Goal: Task Accomplishment & Management: Complete application form

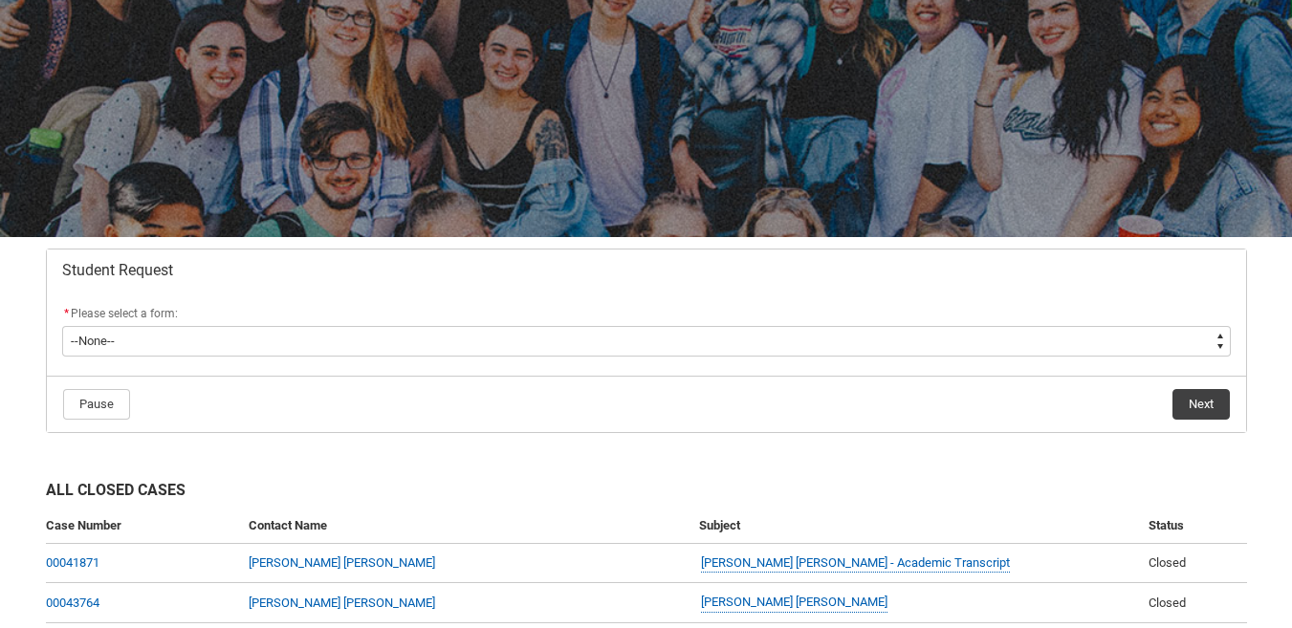
scroll to position [147, 0]
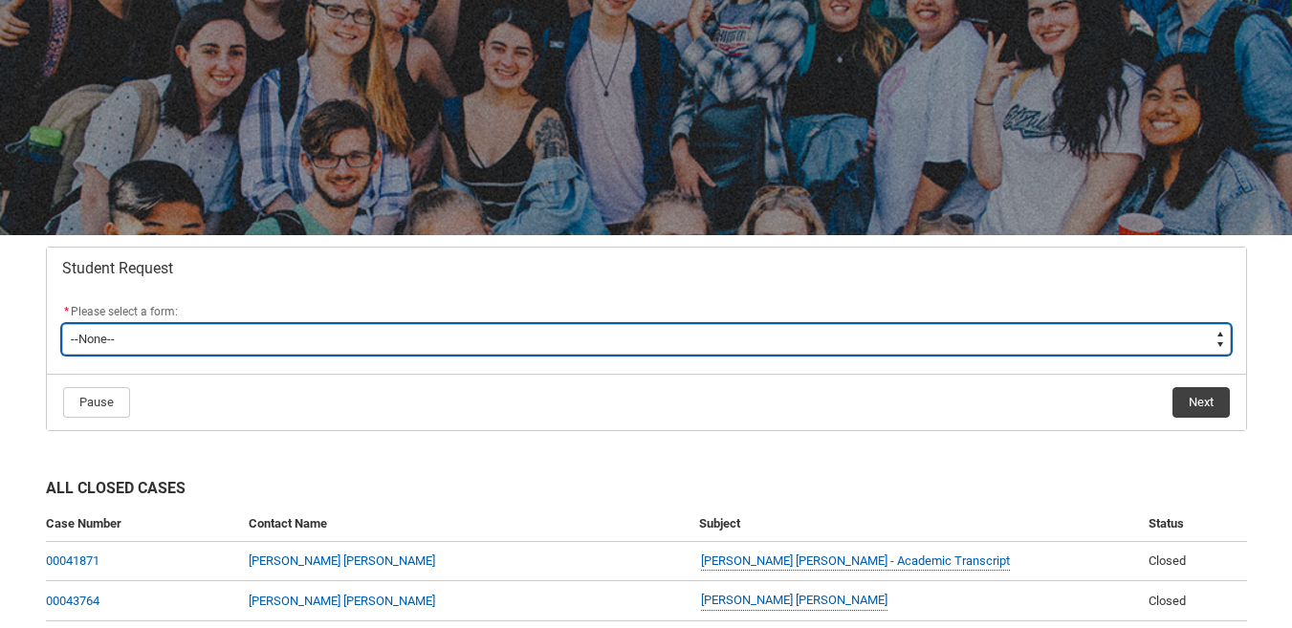
click at [165, 341] on select "--None-- Academic Transcript Application to Appeal Assignment Extension Change …" at bounding box center [646, 339] width 1169 height 31
type lightning-select "Deferral_Leave_of_Absence_Choice"
click at [62, 324] on select "--None-- Academic Transcript Application to Appeal Assignment Extension Change …" at bounding box center [646, 339] width 1169 height 31
select select "Deferral_Leave_of_Absence_Choice"
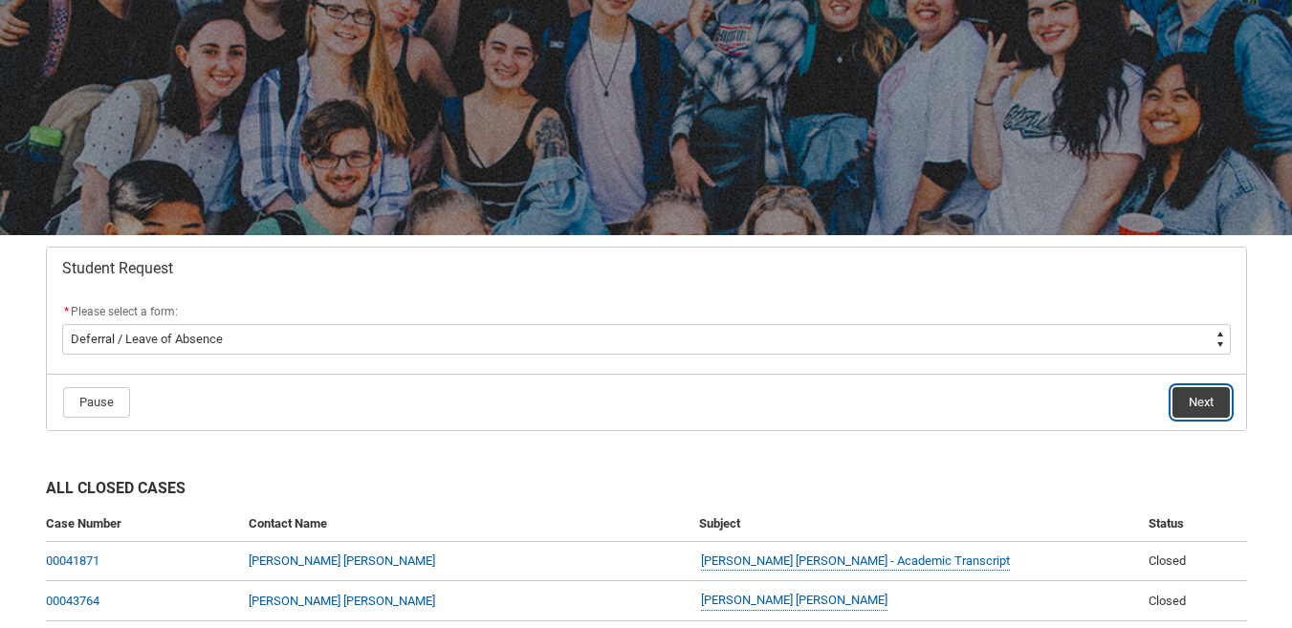
click at [1216, 415] on button "Next" at bounding box center [1201, 402] width 57 height 31
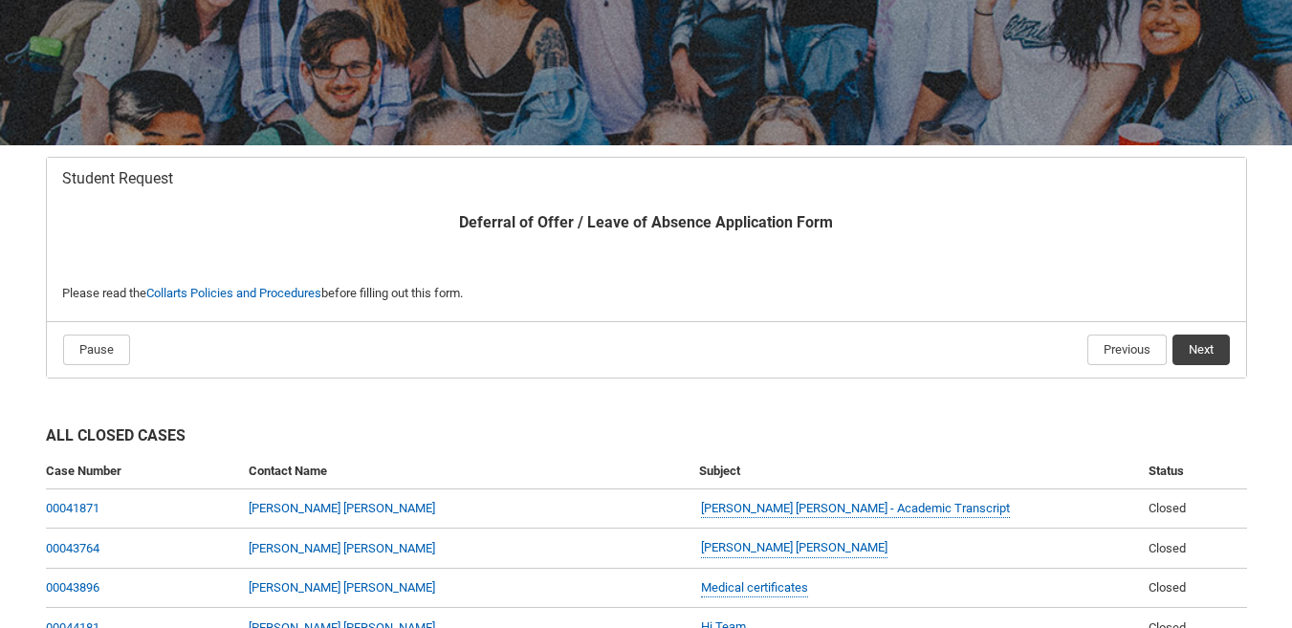
scroll to position [231, 0]
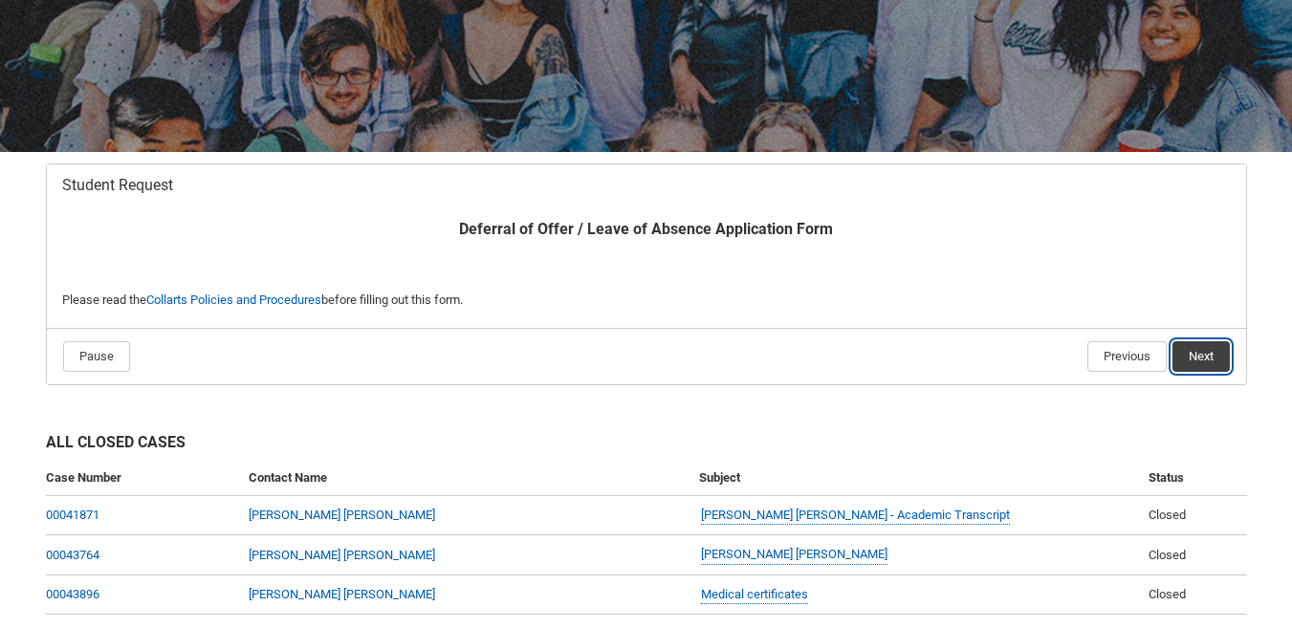
click at [1205, 362] on button "Next" at bounding box center [1201, 356] width 57 height 31
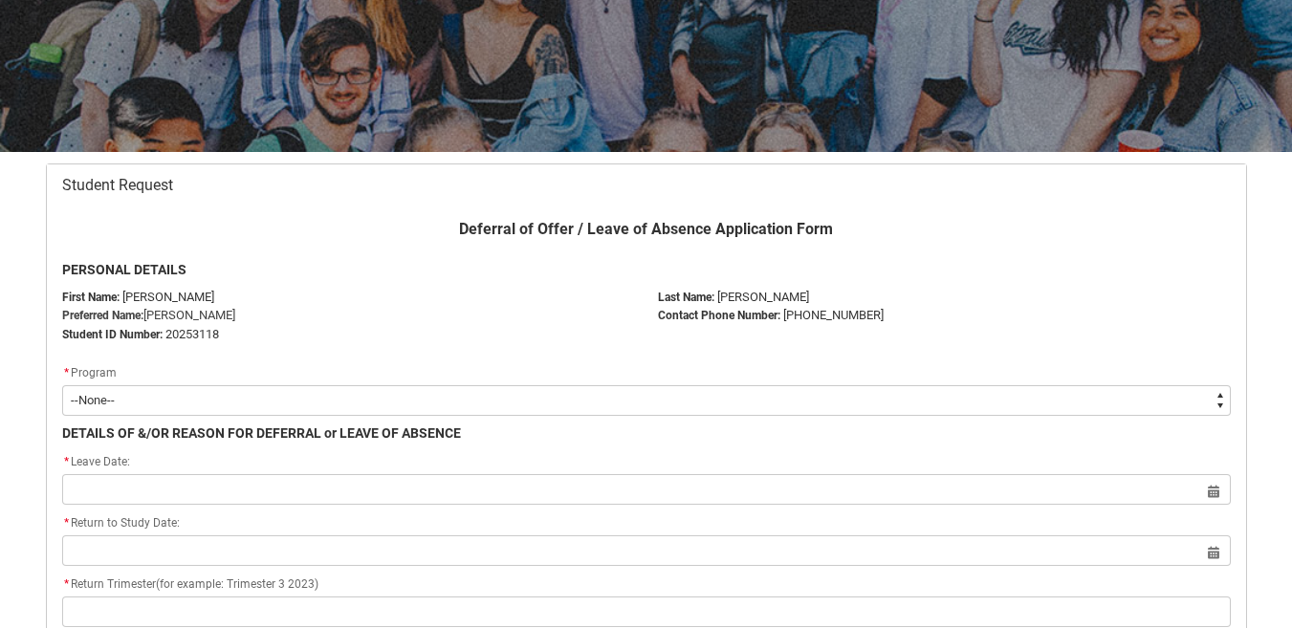
scroll to position [204, 0]
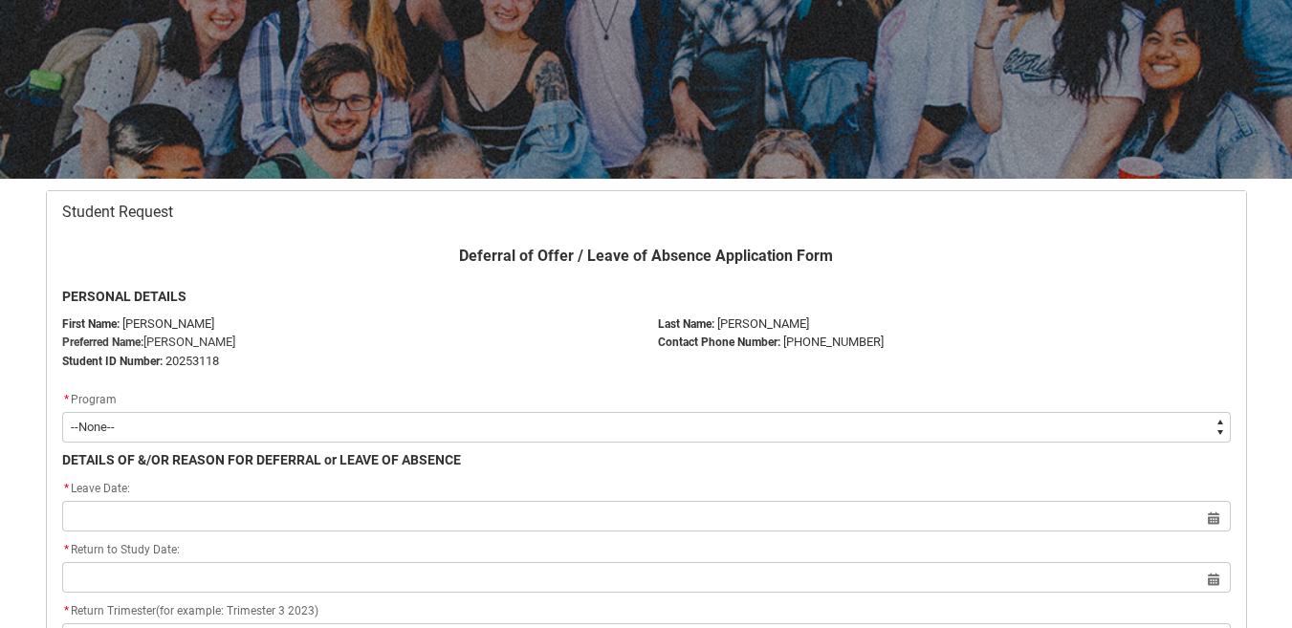
click at [1210, 435] on select "--None-- Diploma of Screen & Media" at bounding box center [646, 427] width 1169 height 31
type lightning-select "recordPicklist_ProgramEnrollment.a0jOZ000004q06TYAQ"
click at [62, 412] on select "--None-- Diploma of Screen & Media" at bounding box center [646, 427] width 1169 height 31
select select "recordPicklist_ProgramEnrollment.a0jOZ000004q06TYAQ"
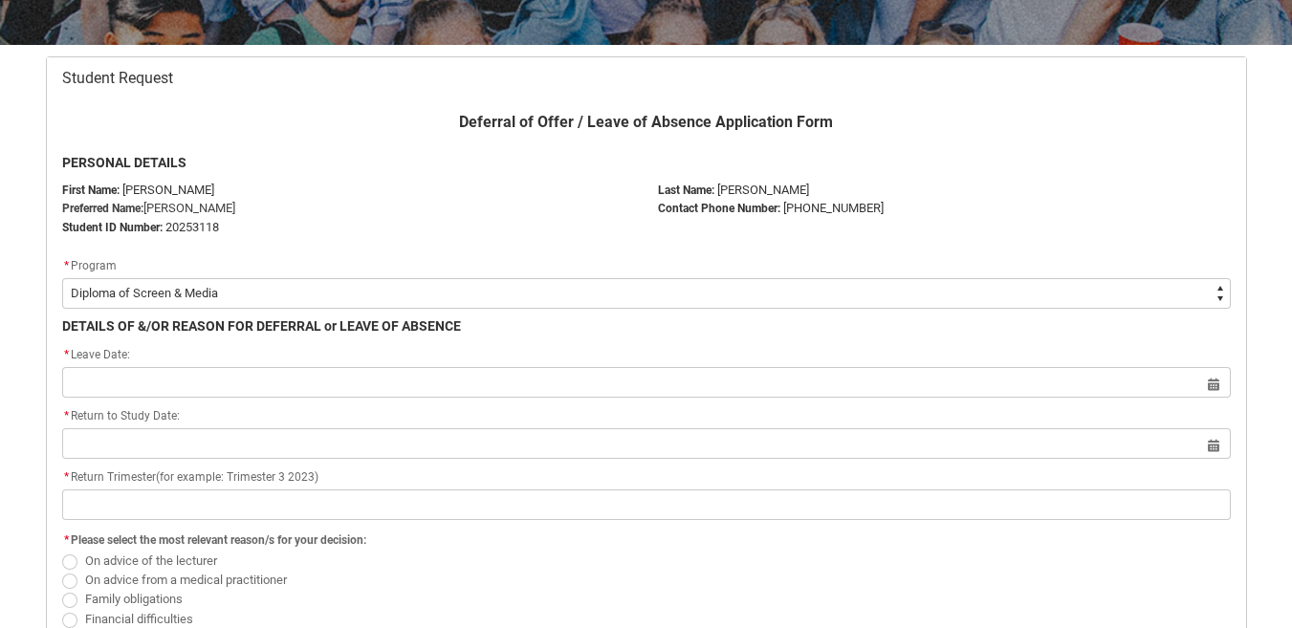
scroll to position [343, 0]
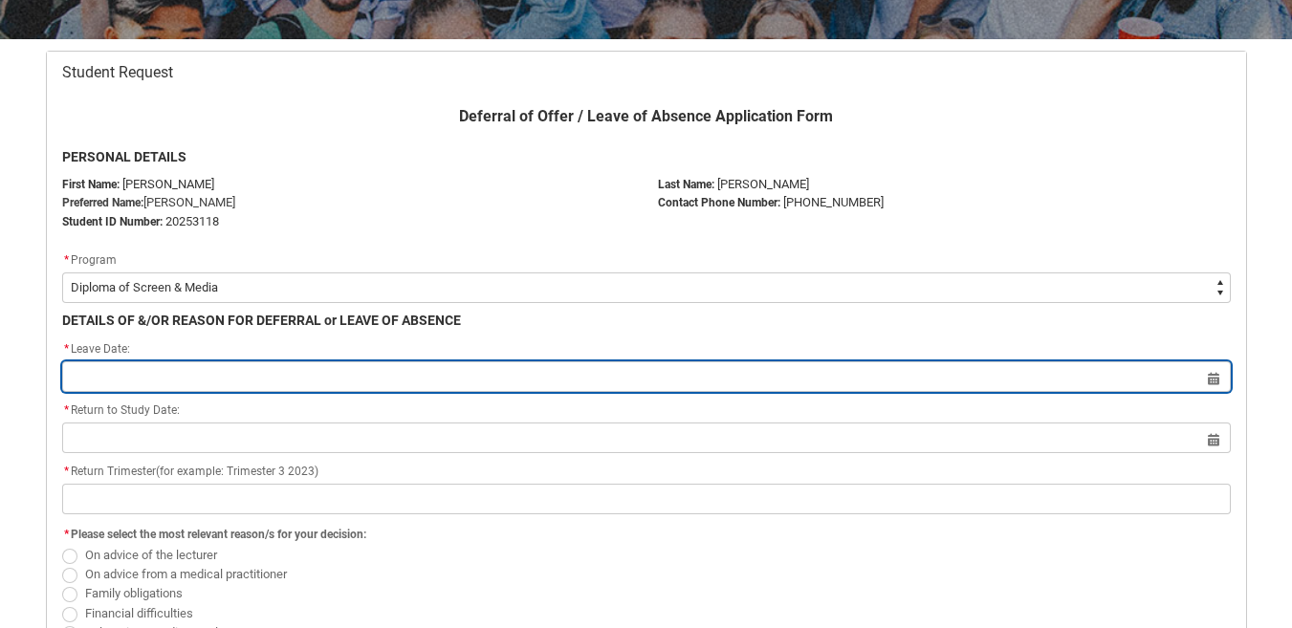
click at [127, 369] on input "Redu_Student_Request flow" at bounding box center [646, 377] width 1169 height 31
select select "2025"
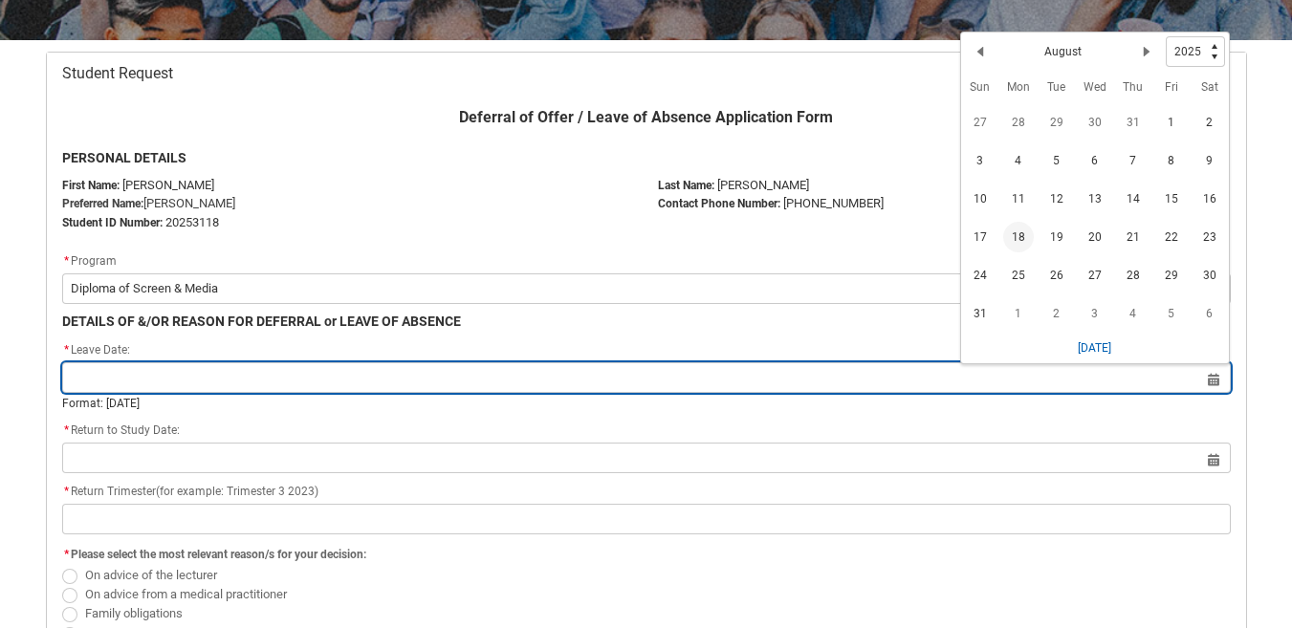
scroll to position [341, 0]
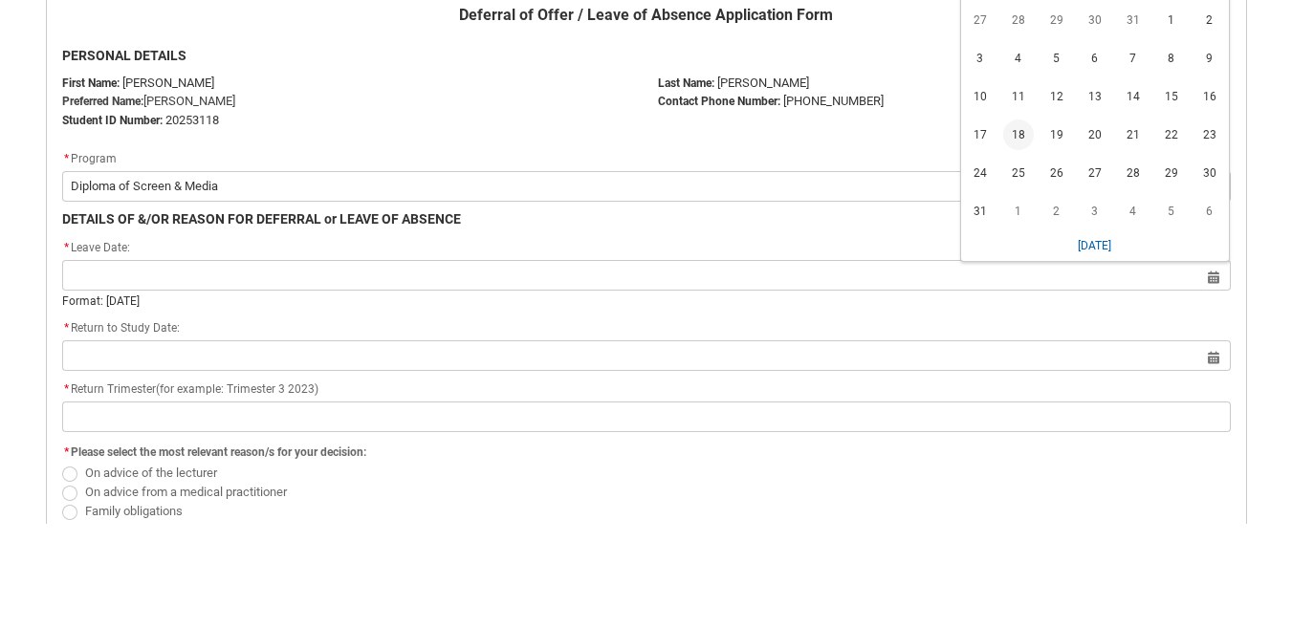
click at [1018, 239] on span "18" at bounding box center [1018, 239] width 31 height 31
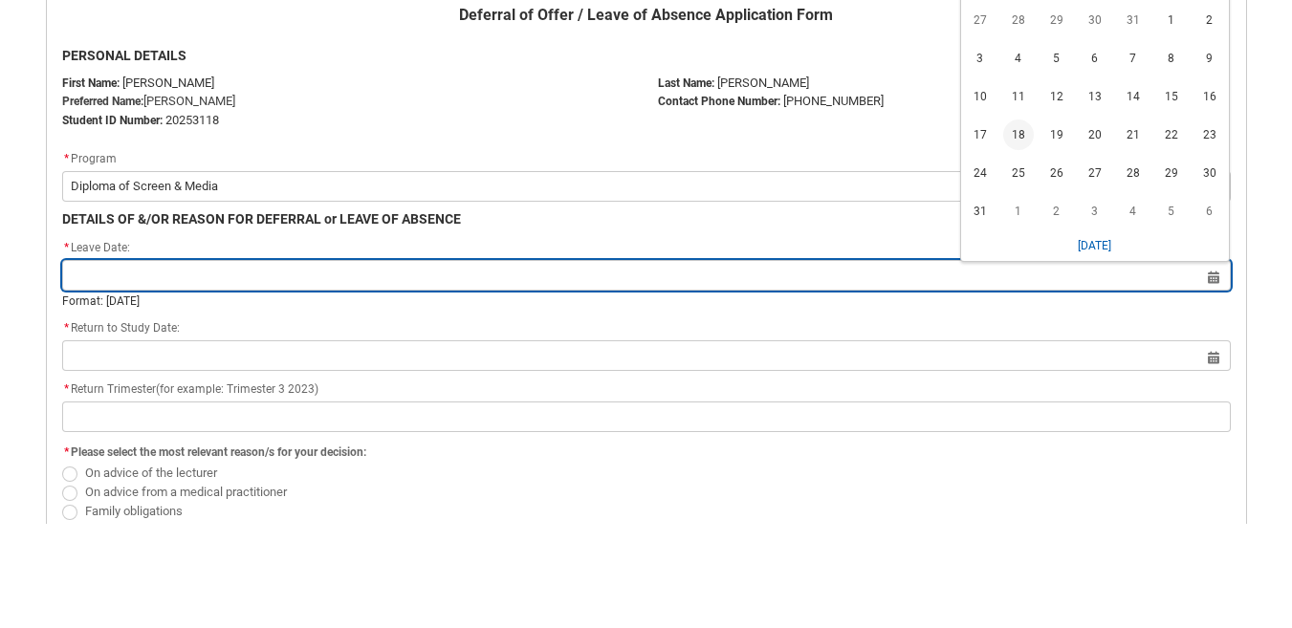
type lightning-datepicker "[DATE]"
type lightning-input "[DATE]"
type input "[DATE]"
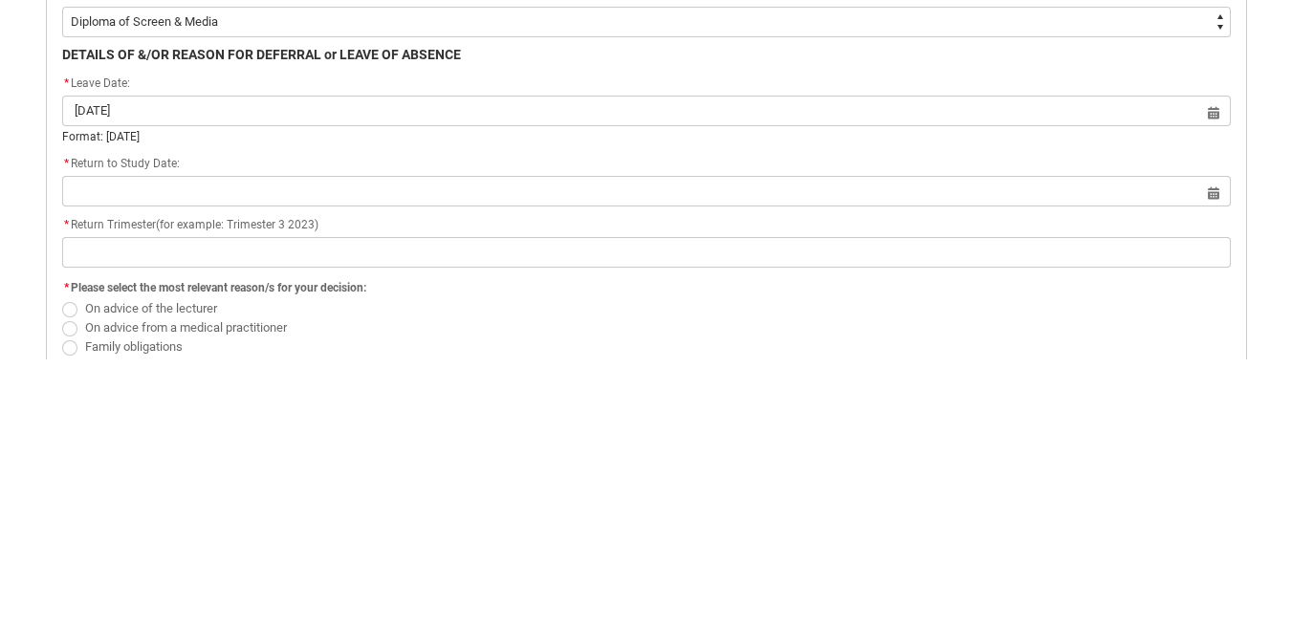
click at [129, 461] on flowruntime-screen-field "* Return to Study Date: Select a date for Format: [DATE]" at bounding box center [647, 452] width 1192 height 61
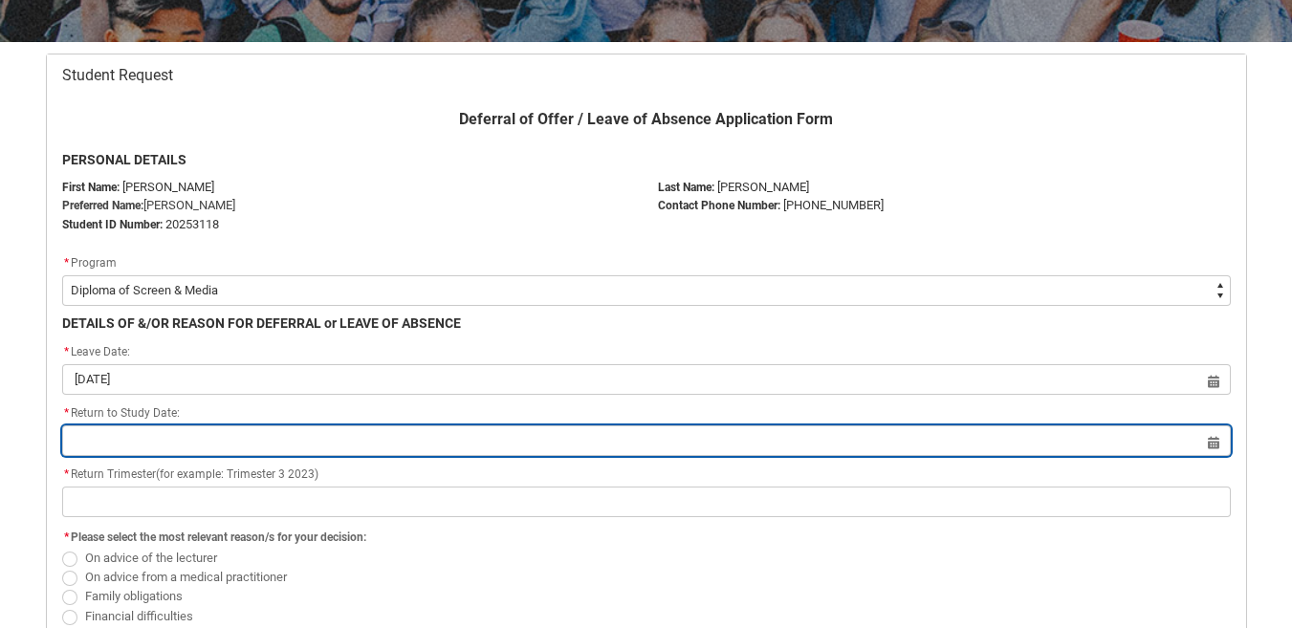
click at [122, 439] on input "Redu_Student_Request flow" at bounding box center [646, 441] width 1169 height 31
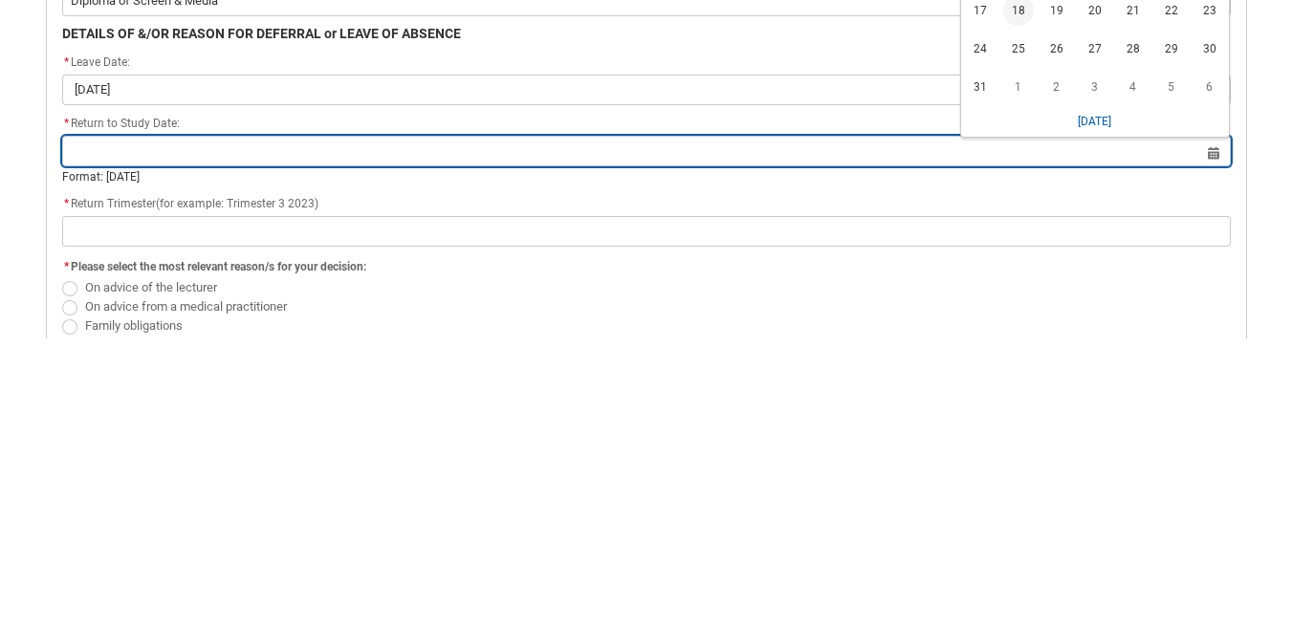
click at [1194, 445] on input "Redu_Student_Request flow" at bounding box center [646, 441] width 1169 height 31
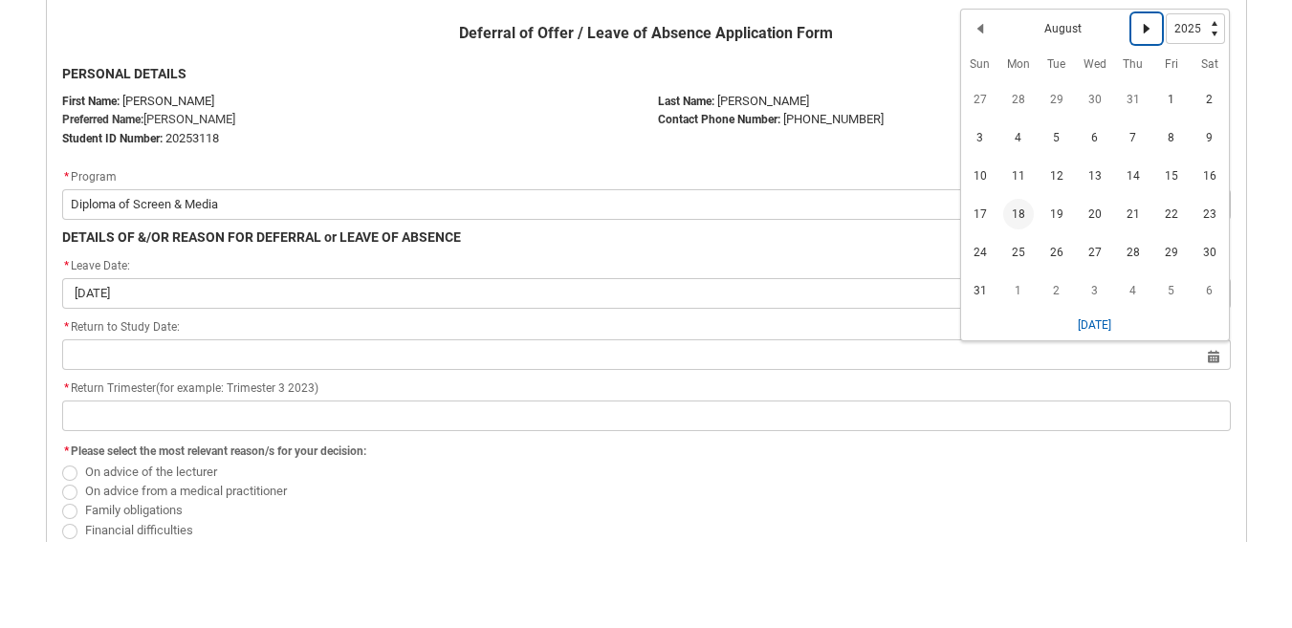
click at [1147, 112] on lightning-primitive-icon "Date picker: August" at bounding box center [1146, 114] width 13 height 13
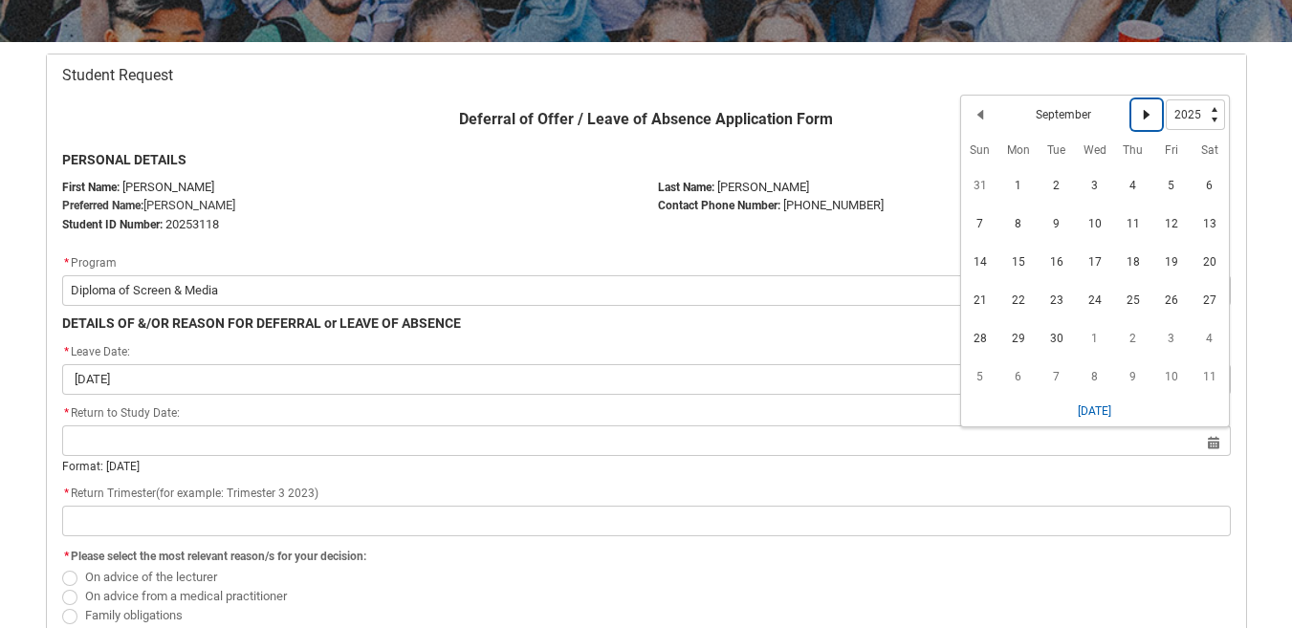
click at [1147, 115] on lightning-primitive-icon "Date picker: September" at bounding box center [1146, 114] width 13 height 13
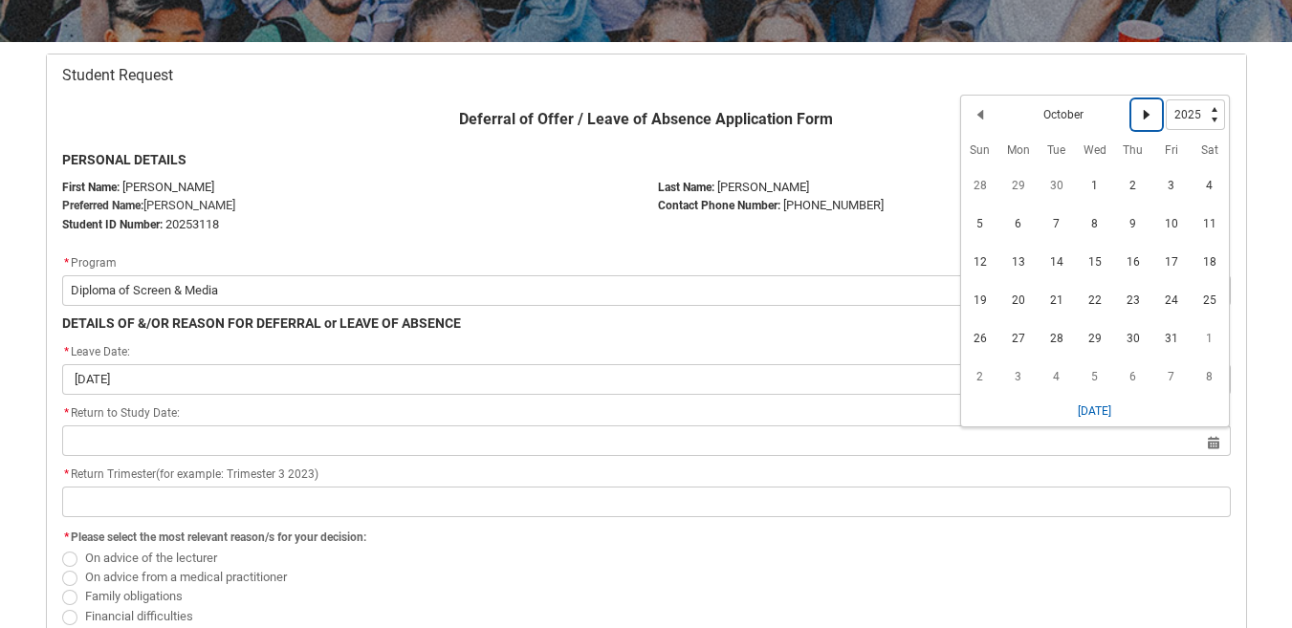
click at [1142, 119] on lightning-primitive-icon "Date picker: October" at bounding box center [1146, 114] width 13 height 13
click at [1147, 115] on lightning-primitive-icon "Date picker: November" at bounding box center [1146, 114] width 13 height 13
click at [1142, 106] on button "Next Month" at bounding box center [1147, 114] width 31 height 31
select select "2026"
click at [1147, 114] on lightning-primitive-icon "Date picker: January" at bounding box center [1146, 114] width 13 height 13
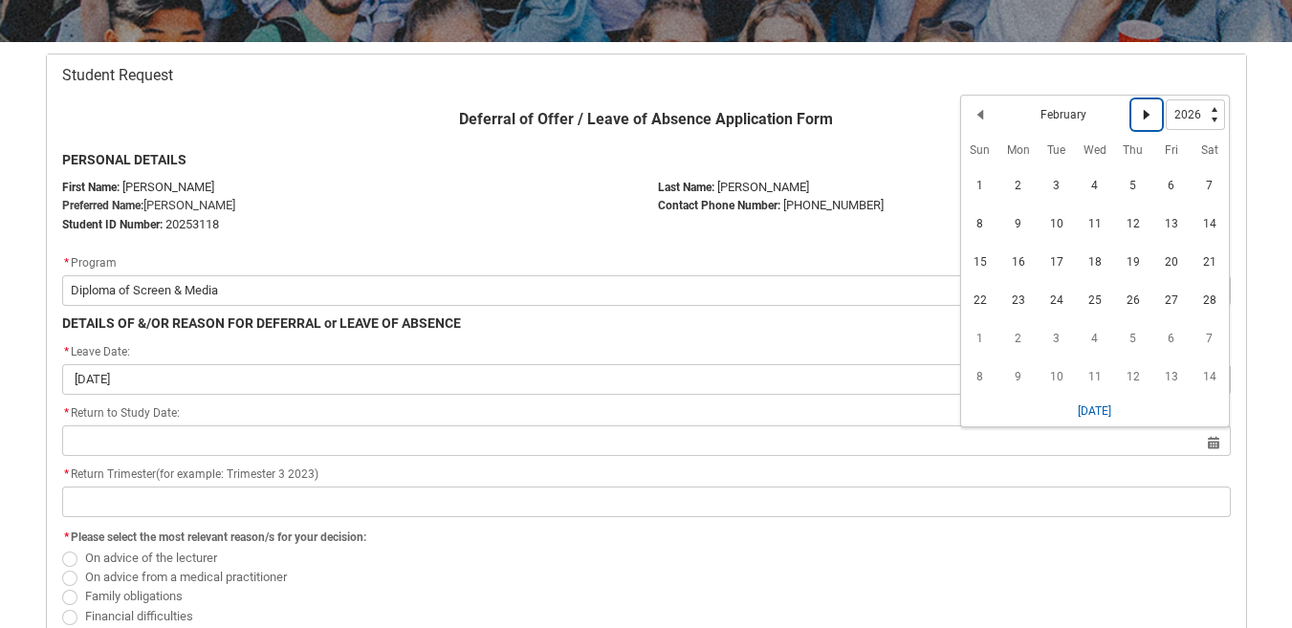
click at [1140, 108] on lightning-primitive-icon "Date picker: February" at bounding box center [1146, 114] width 13 height 13
click at [1150, 117] on lightning-primitive-icon "Date picker: March" at bounding box center [1146, 114] width 13 height 13
click at [1054, 262] on span "14" at bounding box center [1057, 262] width 31 height 31
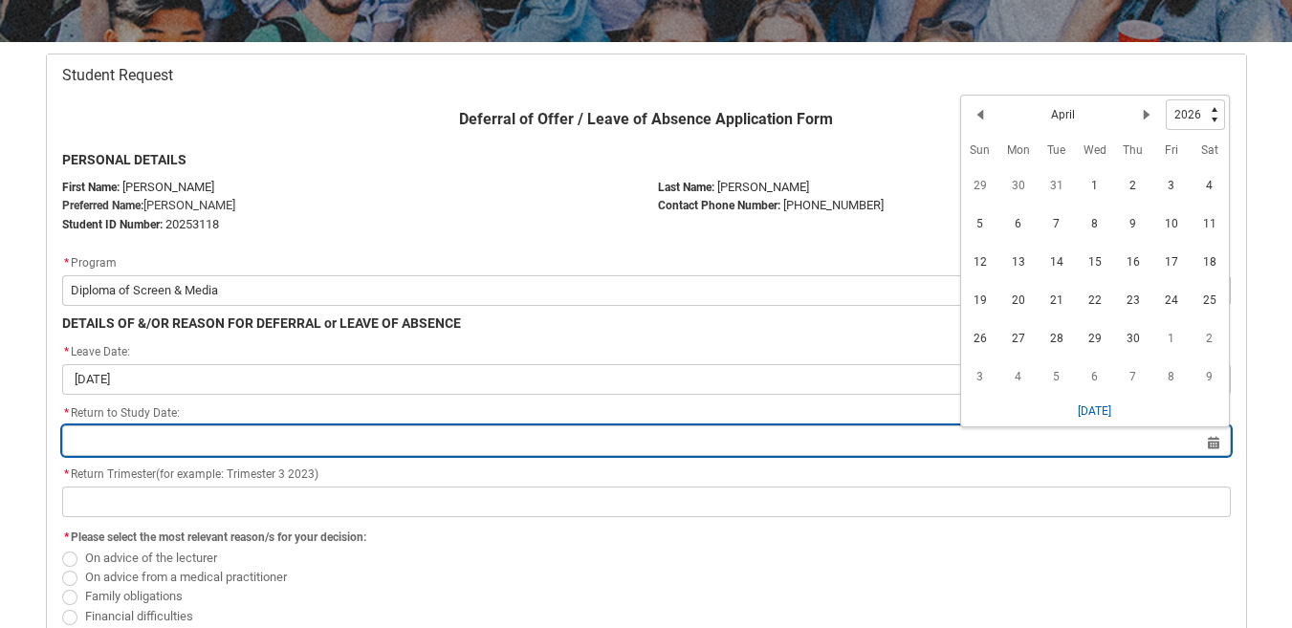
type lightning-datepicker "[DATE]"
type lightning-input "[DATE]"
type input "[DATE]"
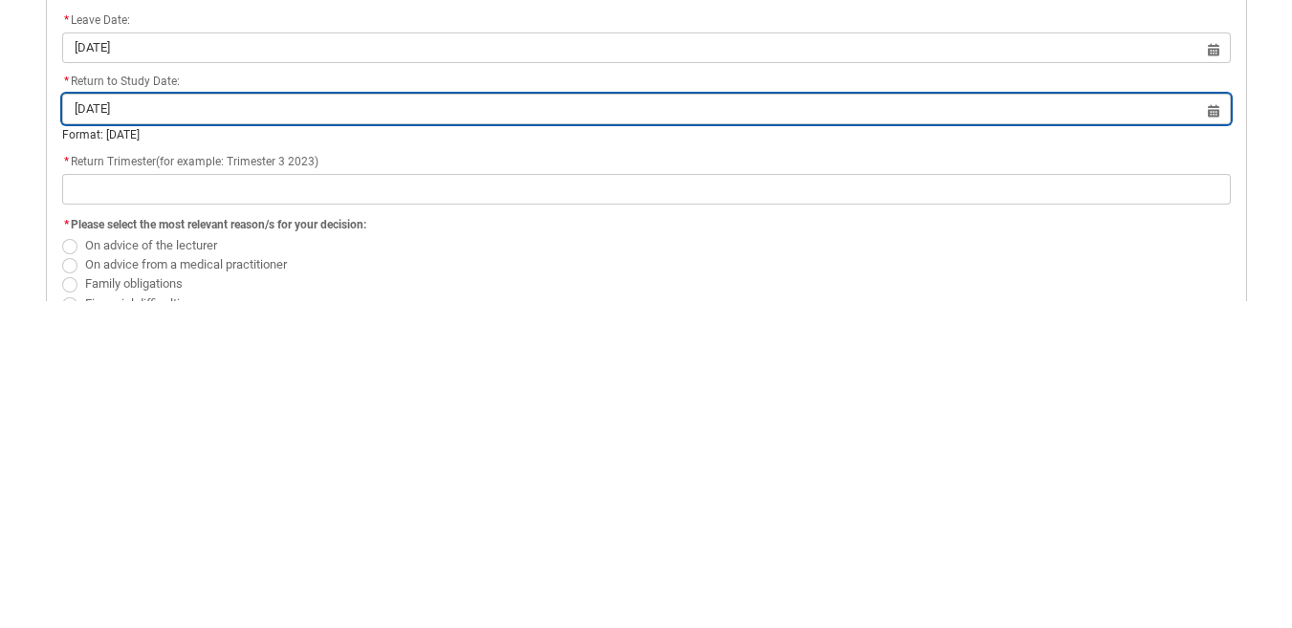
scroll to position [349, 0]
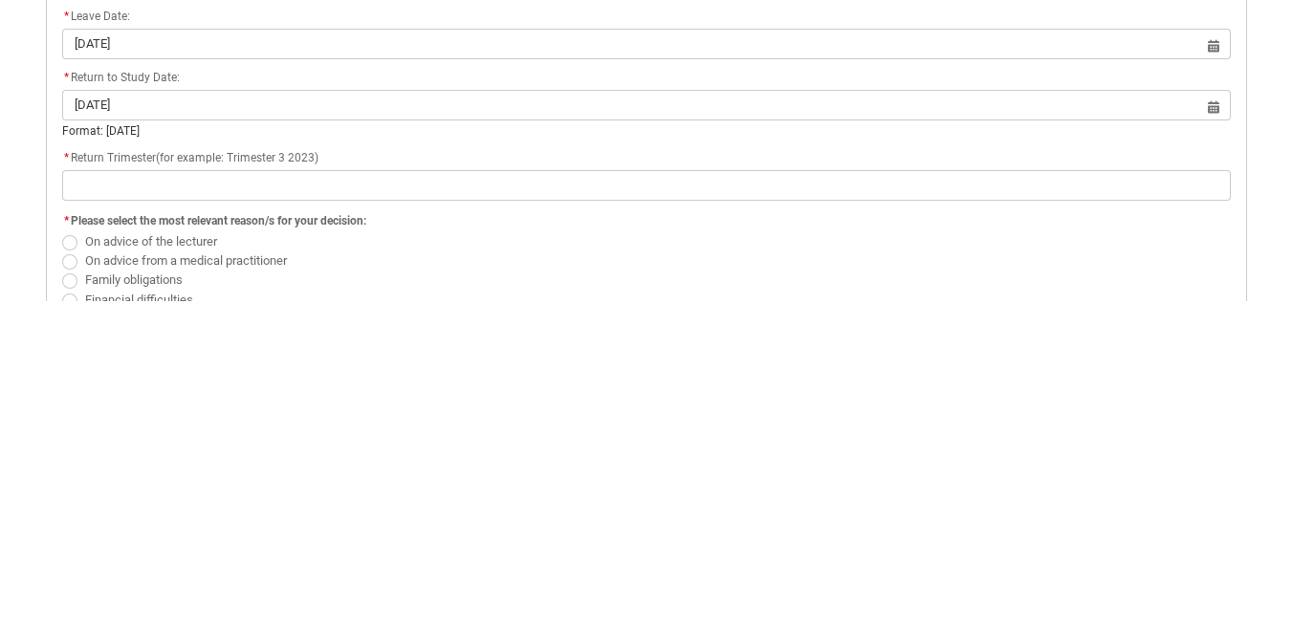
click at [167, 512] on flowruntime-screen-field "* Return Trimester(for example: Trimester 3 2023)" at bounding box center [647, 504] width 1192 height 61
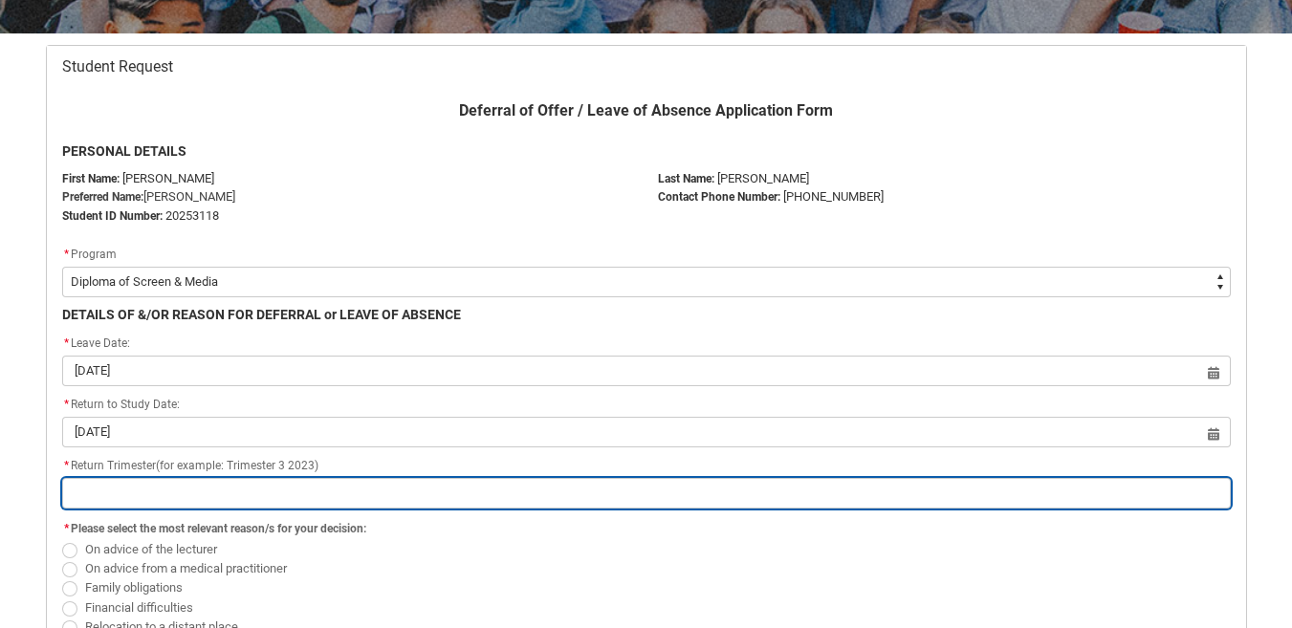
click at [133, 489] on input "Redu_Student_Request flow" at bounding box center [646, 493] width 1169 height 31
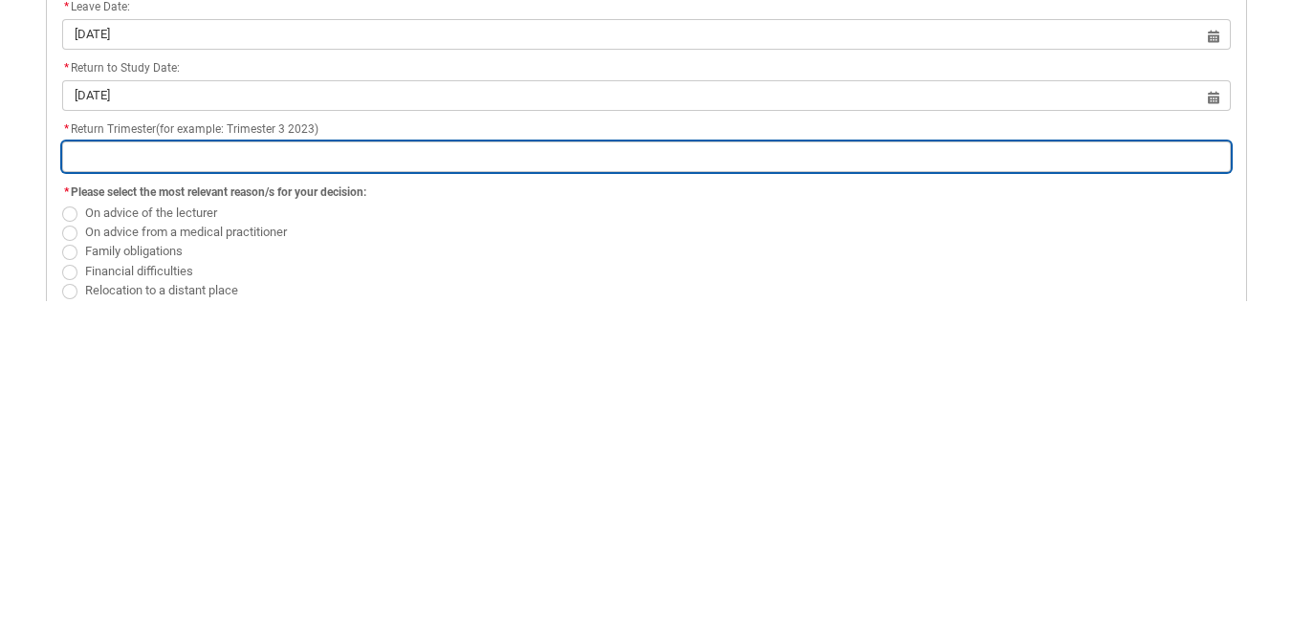
scroll to position [364, 0]
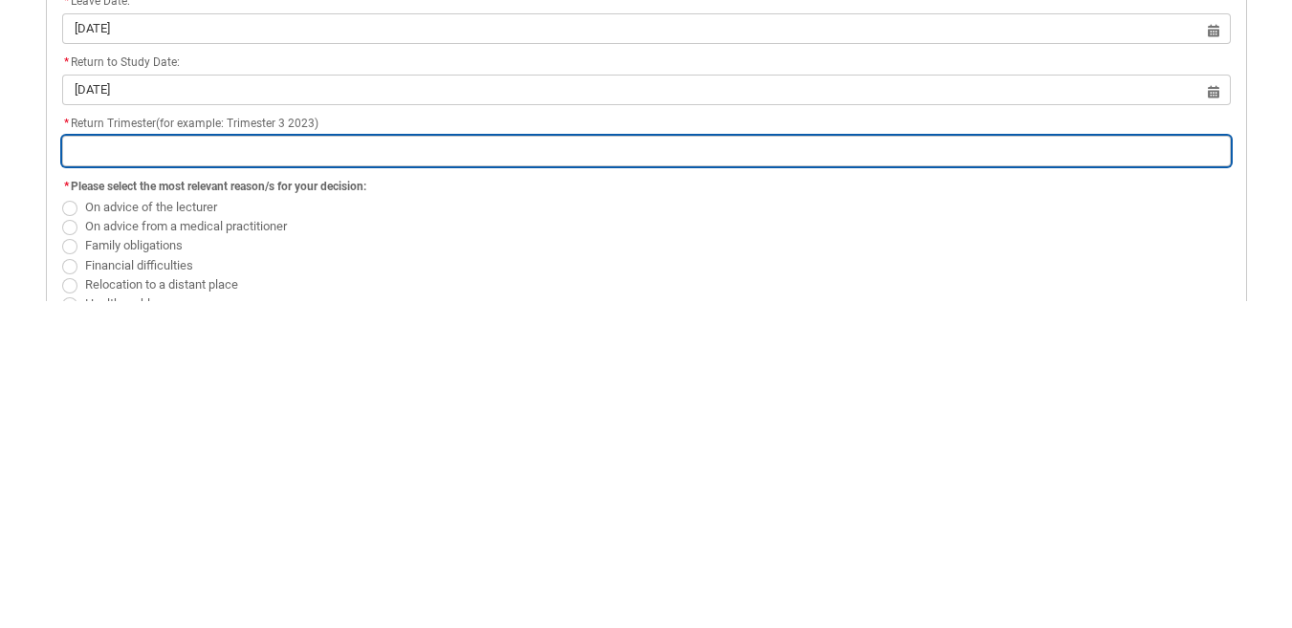
type lightning-primitive-input-simple "t"
type input "t"
type lightning-primitive-input-simple "tr"
type input "tr"
type lightning-primitive-input-simple "tri"
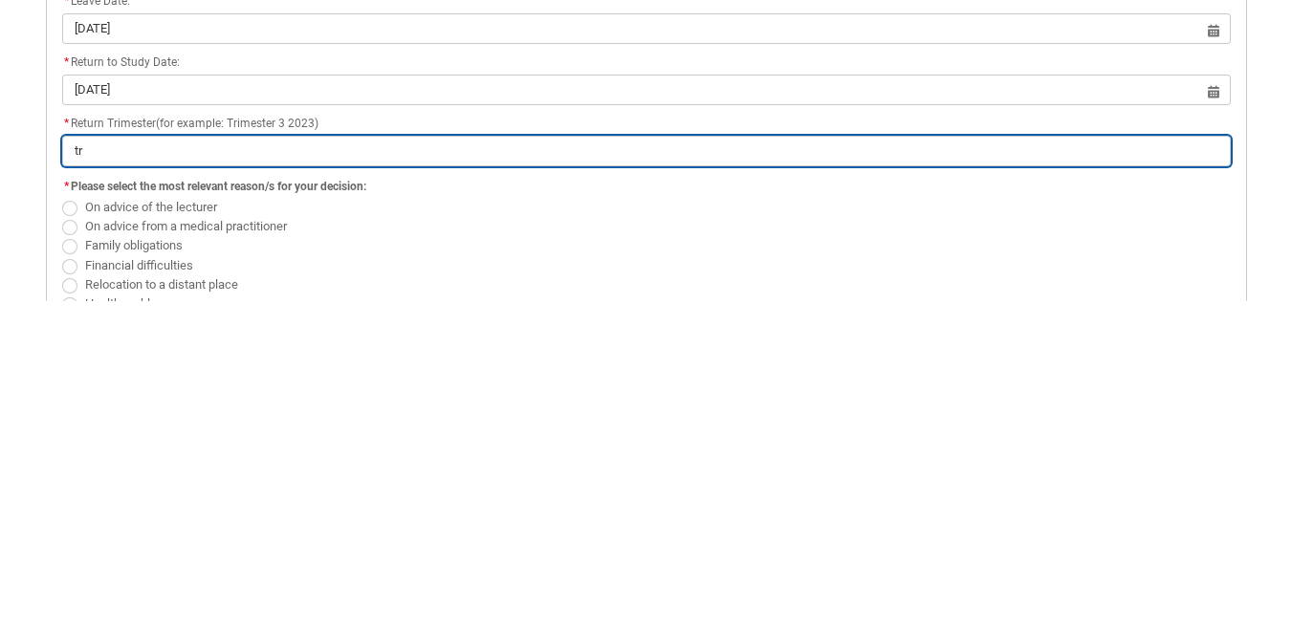
type input "tri"
type lightning-primitive-input-simple "trim"
type input "trim"
type lightning-primitive-input-simple "trime"
type input "trime"
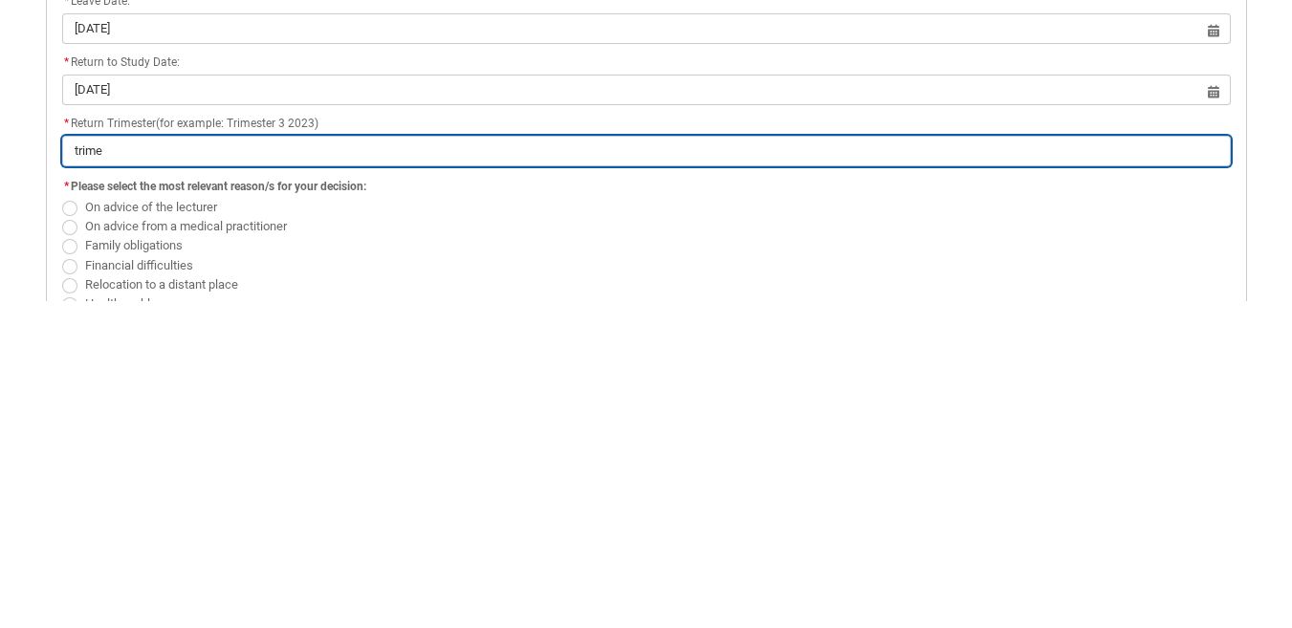
type lightning-primitive-input-simple "trimes"
type input "trimes"
type lightning-primitive-input-simple "trimest"
type input "trimest"
type lightning-primitive-input-simple "trimeste"
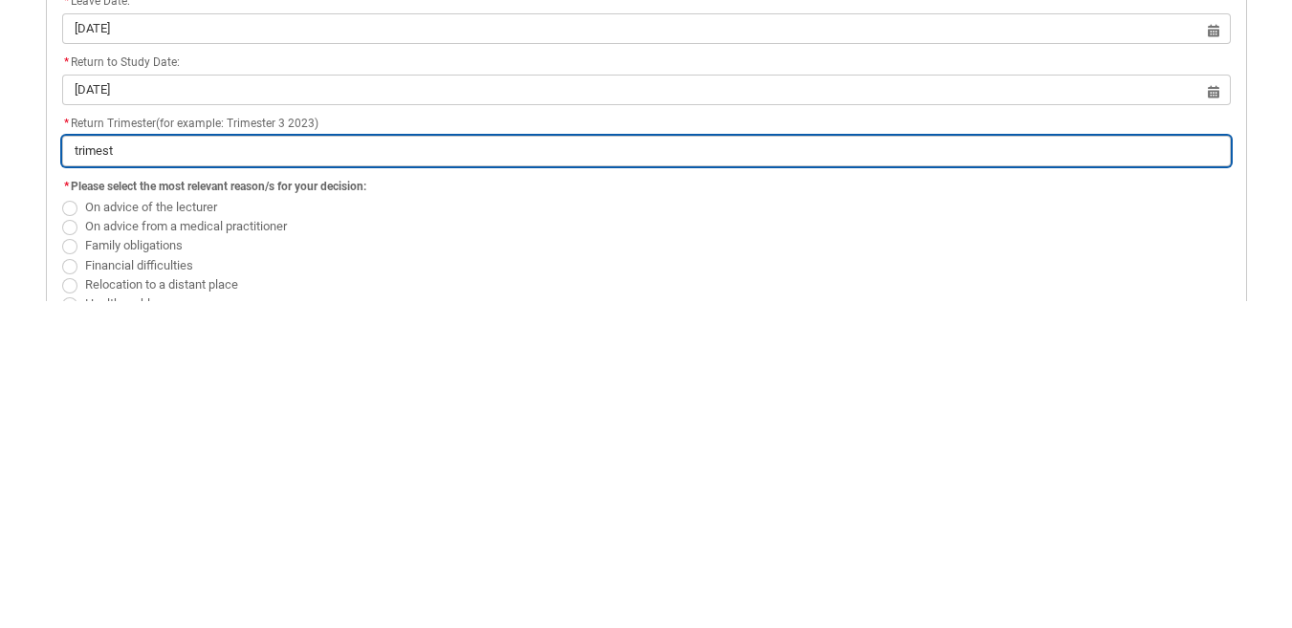
type input "trimeste"
type lightning-primitive-input-simple "trimester"
type input "trimester"
type lightning-primitive-input-simple "trimester"
type input "trimester"
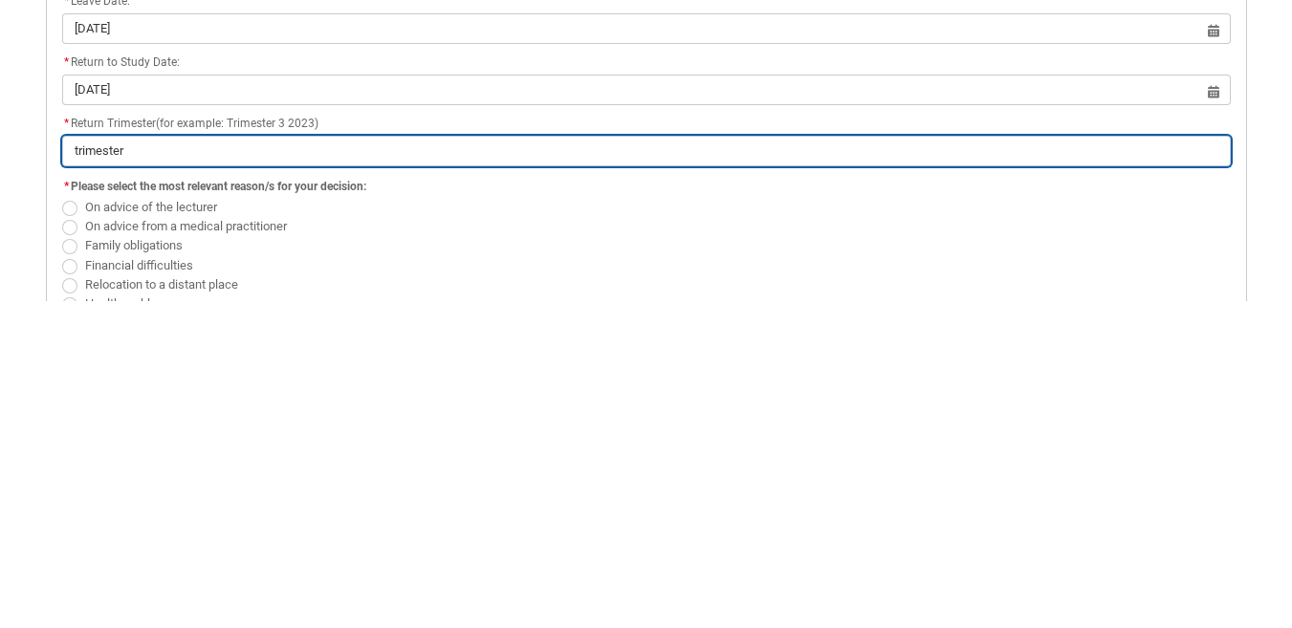
type lightning-primitive-input-simple "trimester 1"
type input "trimester 1"
type lightning-primitive-input-simple "trimester 1"
type input "trimester 1"
type lightning-primitive-input-simple "trimester 1 2"
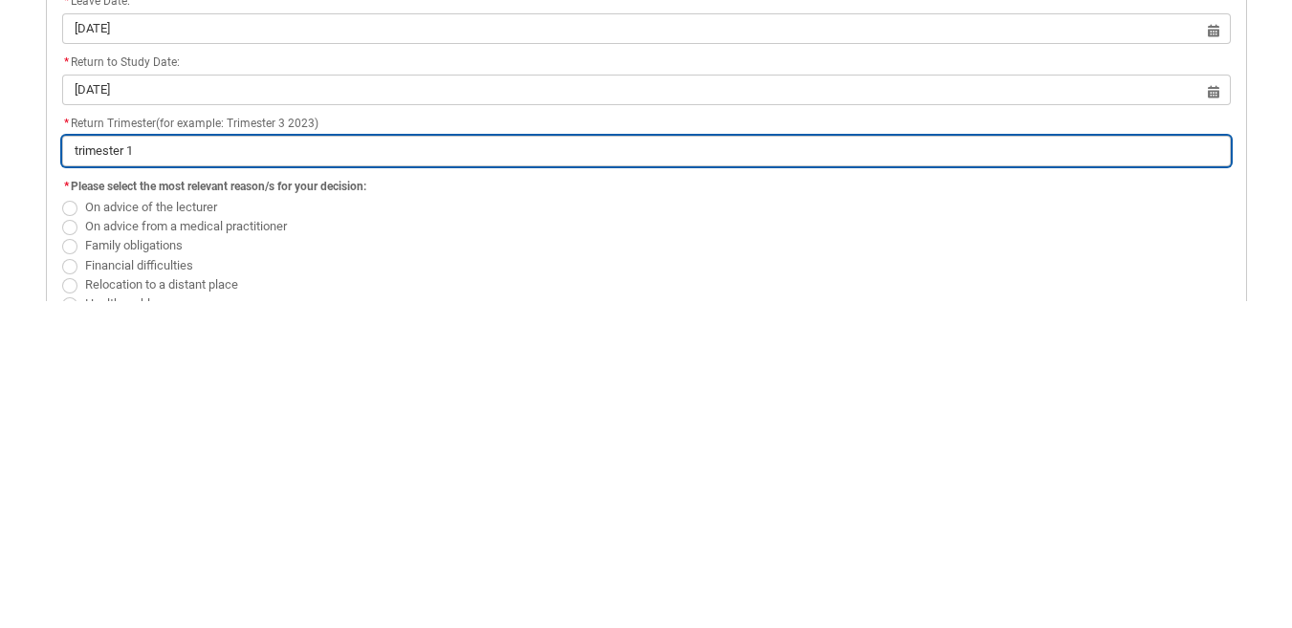
type input "trimester 1 2"
type lightning-primitive-input-simple "trimester 1 20"
type input "trimester 1 20"
type lightning-primitive-input-simple "trimester 1 202"
type input "trimester 1 202"
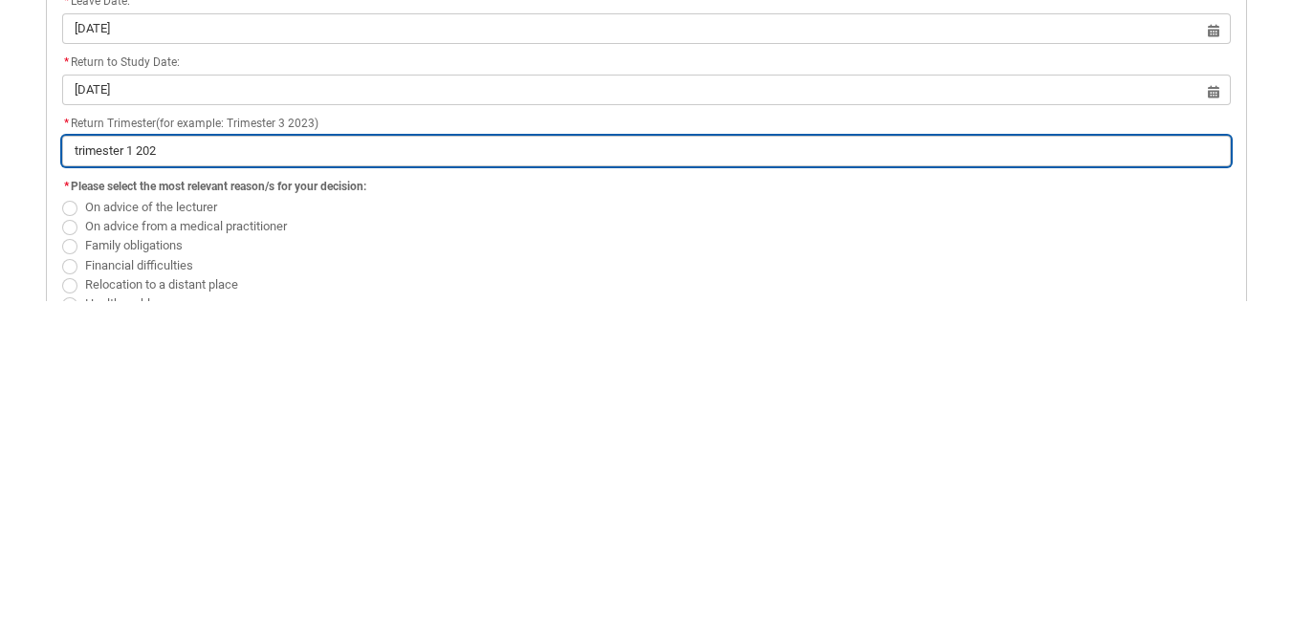
type lightning-primitive-input-simple "trimester 1 2026"
type input "trimester 1 2026"
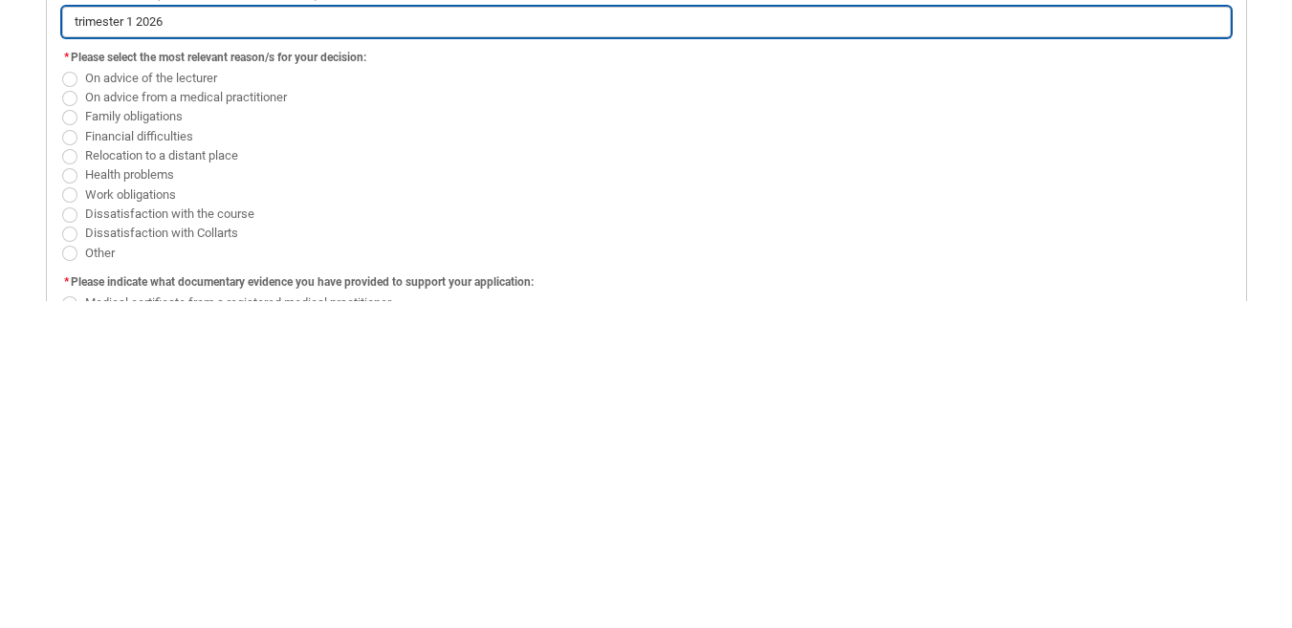
scroll to position [495, 0]
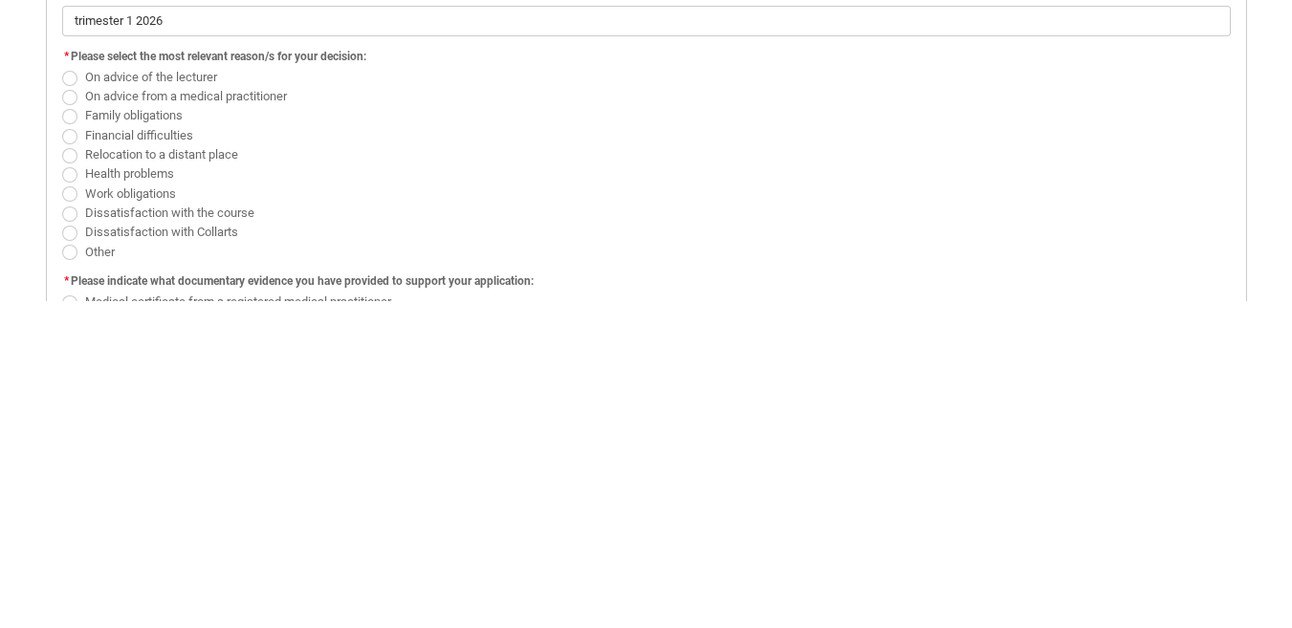
click at [80, 583] on label "Other" at bounding box center [92, 578] width 60 height 14
click at [62, 569] on input "Other" at bounding box center [61, 568] width 1 height 1
radio input "true"
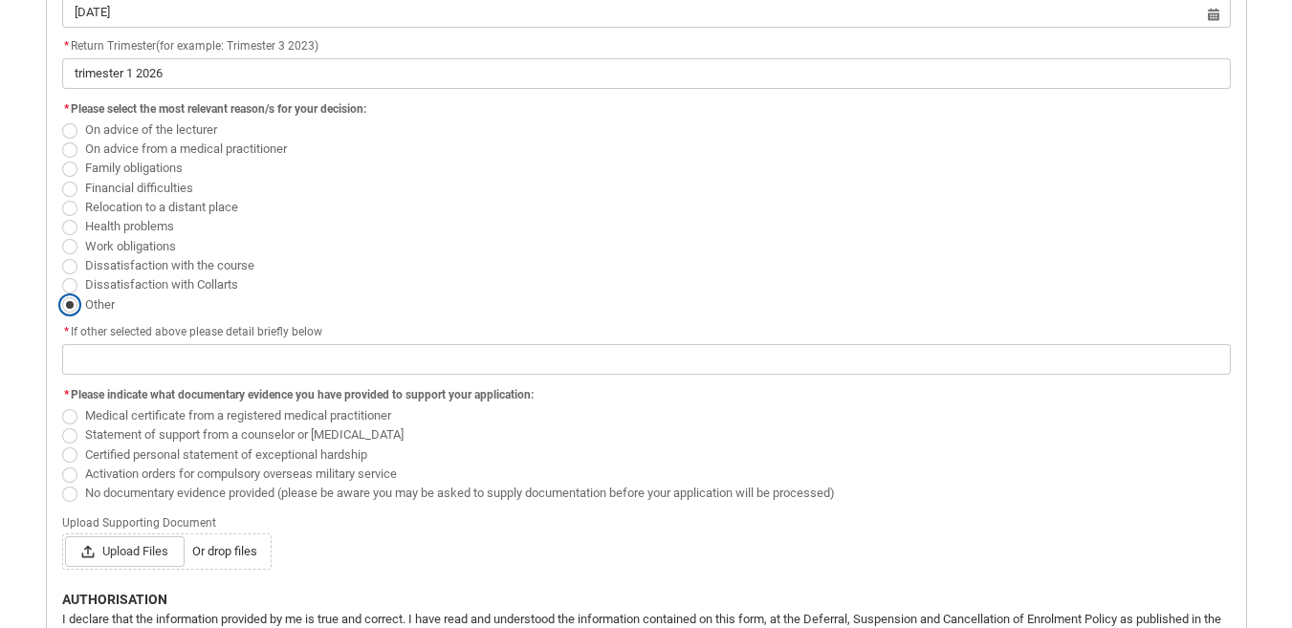
scroll to position [771, 0]
click at [74, 228] on span "Redu_Student_Request flow" at bounding box center [69, 225] width 15 height 15
click at [62, 215] on input "Health problems" at bounding box center [61, 214] width 1 height 1
radio input "true"
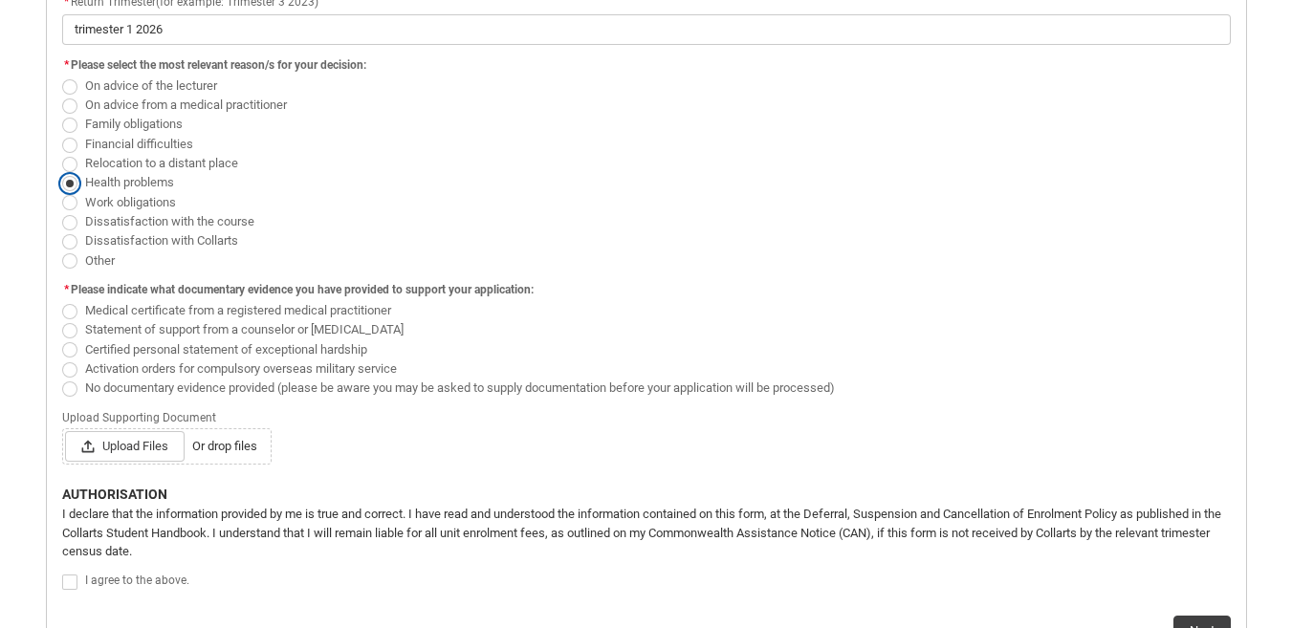
scroll to position [829, 0]
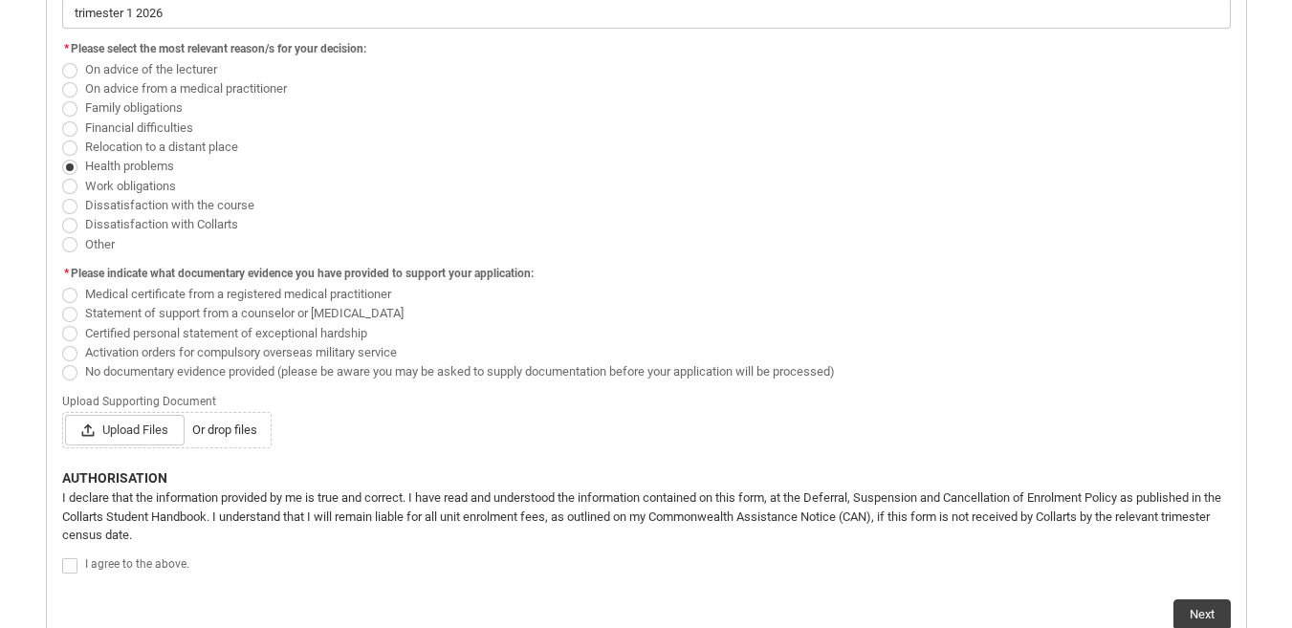
click at [75, 244] on span "Redu_Student_Request flow" at bounding box center [69, 244] width 15 height 15
click at [62, 234] on input "Other" at bounding box center [61, 233] width 1 height 1
radio input "true"
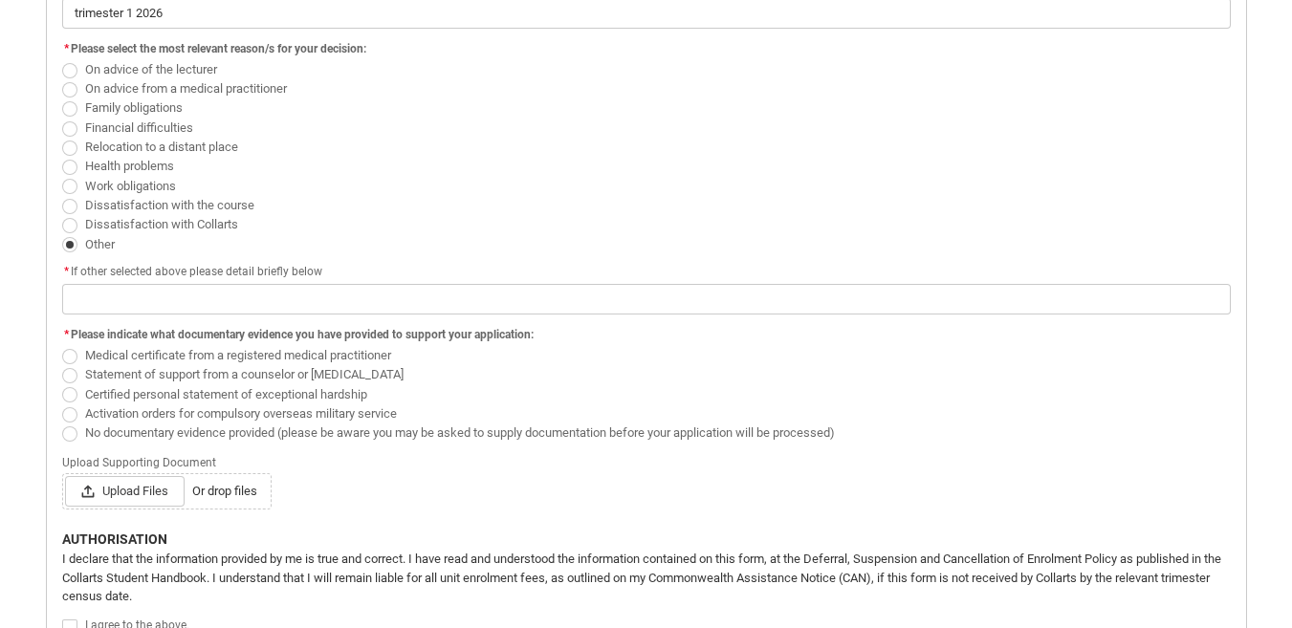
click at [63, 96] on span "On advice from a medical practitioner" at bounding box center [646, 87] width 1169 height 19
click at [85, 109] on span "Family obligations" at bounding box center [134, 107] width 98 height 14
click at [62, 99] on input "Family obligations" at bounding box center [61, 98] width 1 height 1
radio input "true"
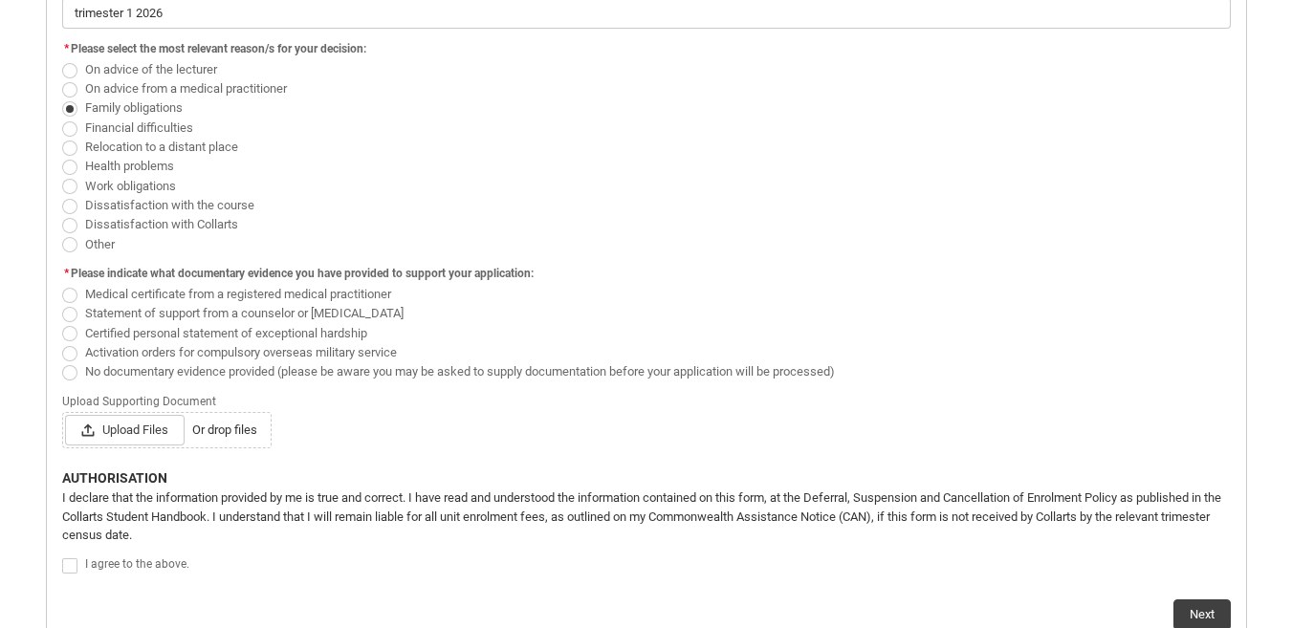
click at [78, 164] on label "Health problems" at bounding box center [122, 166] width 120 height 14
click at [62, 157] on input "Health problems" at bounding box center [61, 156] width 1 height 1
radio input "true"
click at [85, 371] on span "No documentary evidence provided (please be aware you may be asked to supply do…" at bounding box center [460, 371] width 750 height 14
click at [62, 362] on input "No documentary evidence provided (please be aware you may be asked to supply do…" at bounding box center [61, 361] width 1 height 1
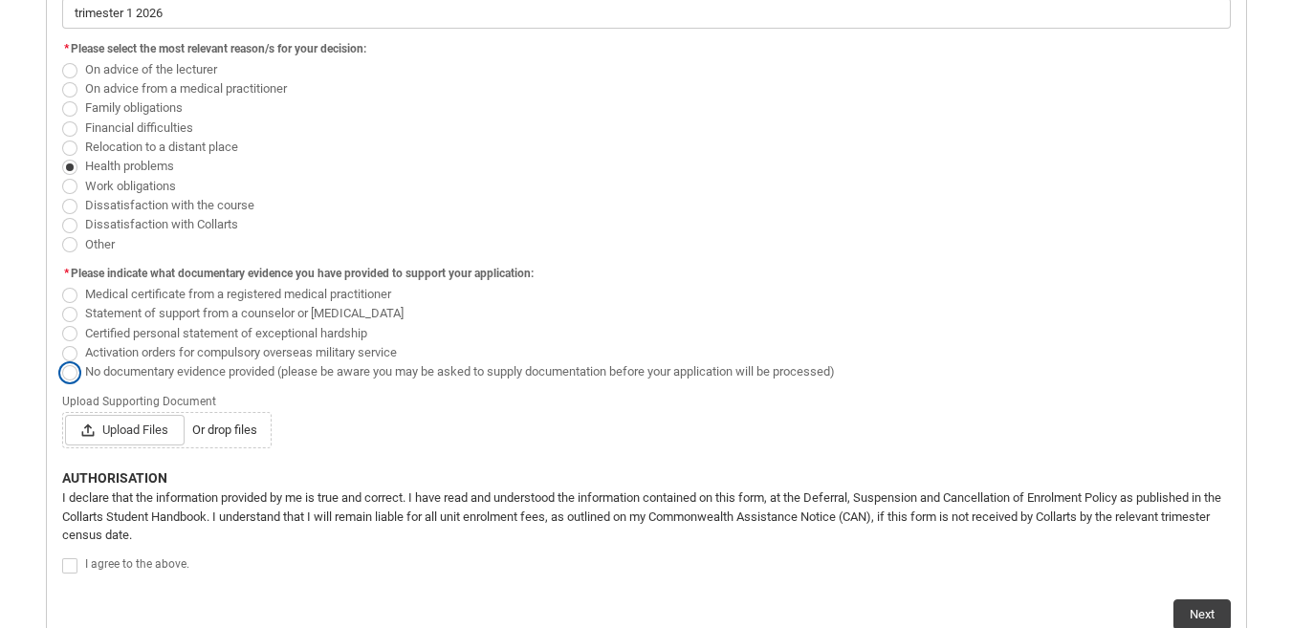
radio input "true"
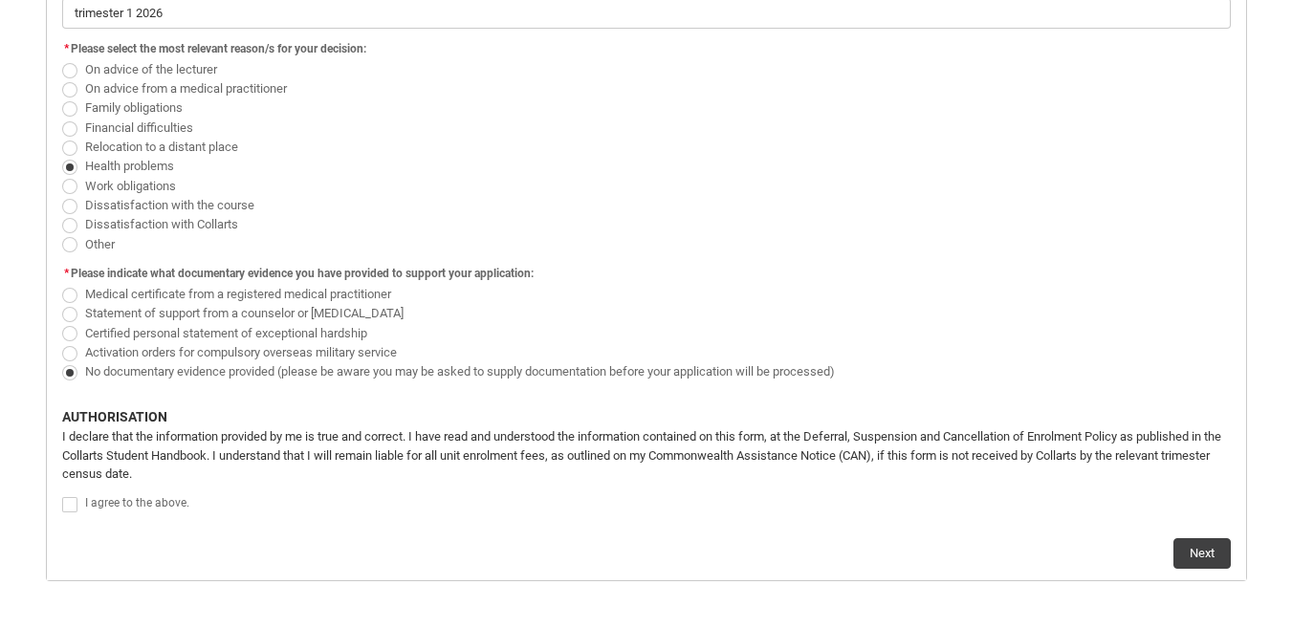
click at [81, 507] on label "Redu_Student_Request flow" at bounding box center [73, 504] width 23 height 14
click at [62, 495] on input "Redu_Student_Request flow" at bounding box center [61, 495] width 1 height 1
type lightning-input "true"
checkbox input "true"
click at [1200, 559] on button "Next" at bounding box center [1202, 554] width 57 height 31
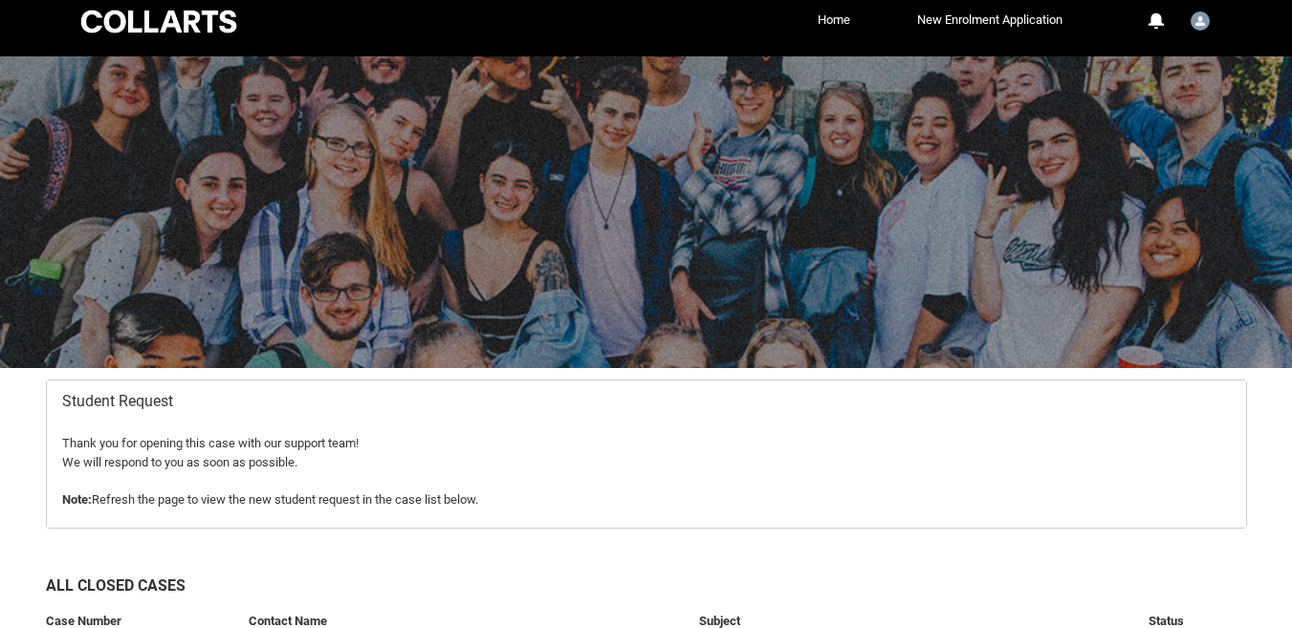
scroll to position [16, 0]
